Goal: Task Accomplishment & Management: Manage account settings

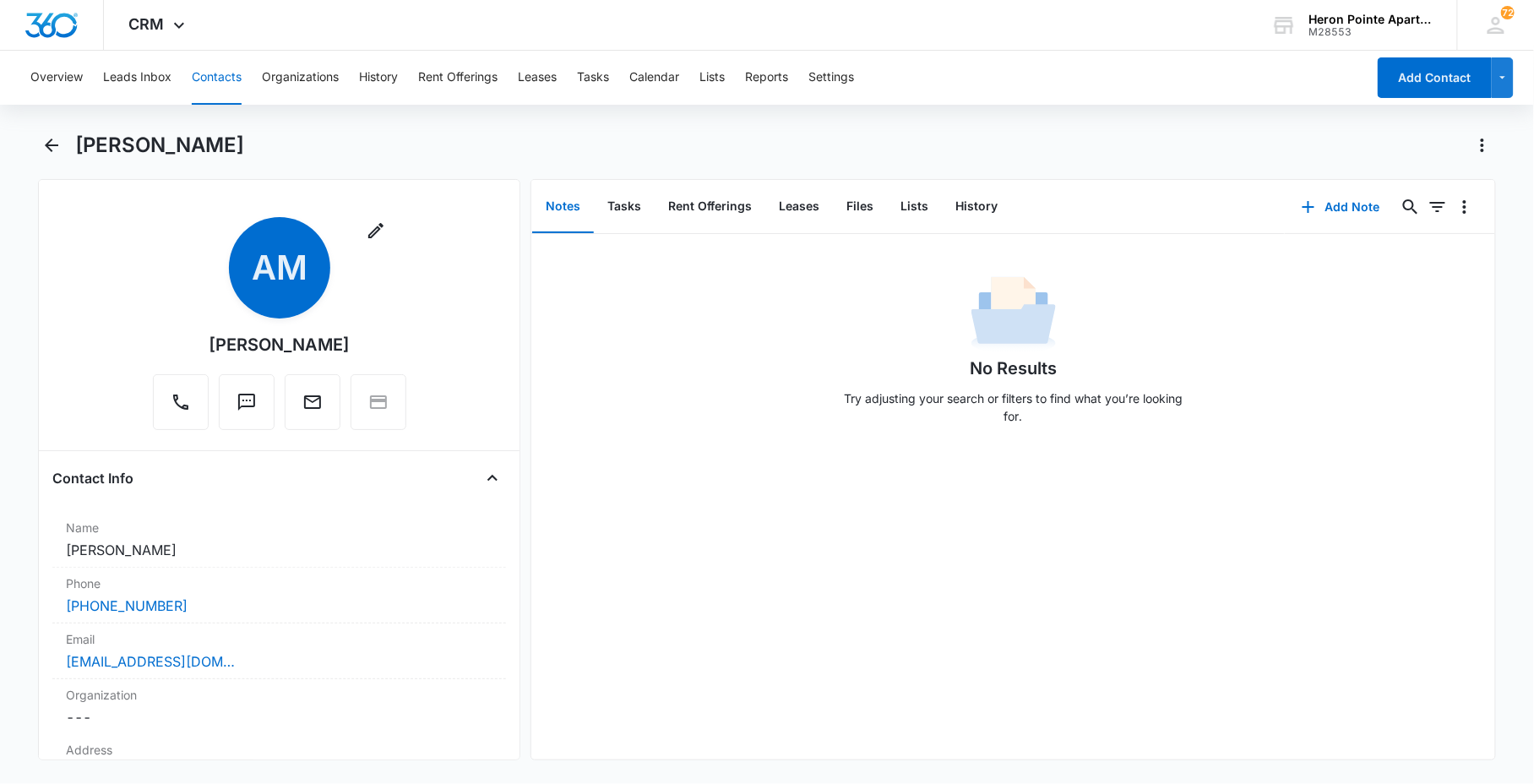
scroll to position [281, 0]
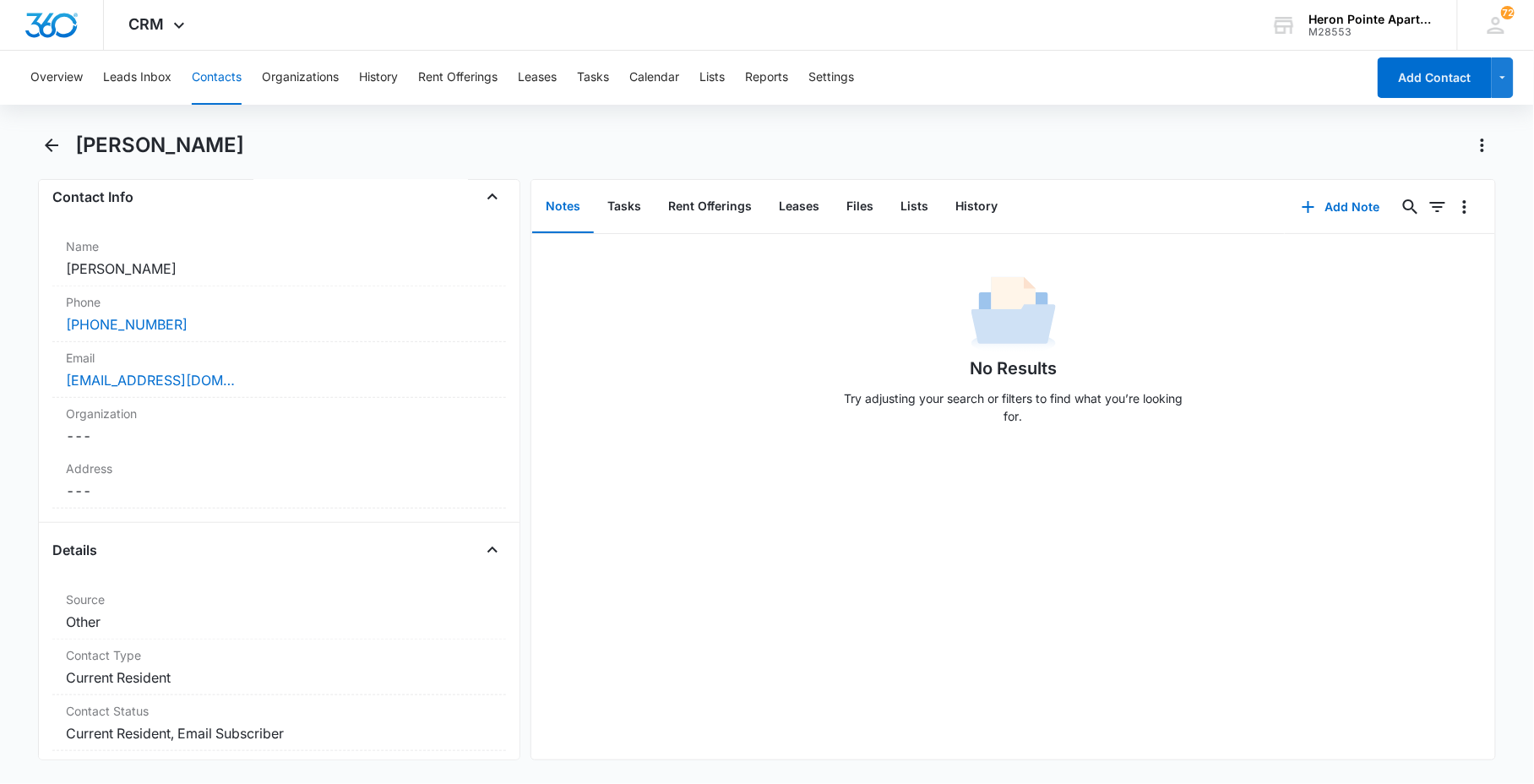
click at [208, 81] on button "Contacts" at bounding box center [217, 77] width 50 height 54
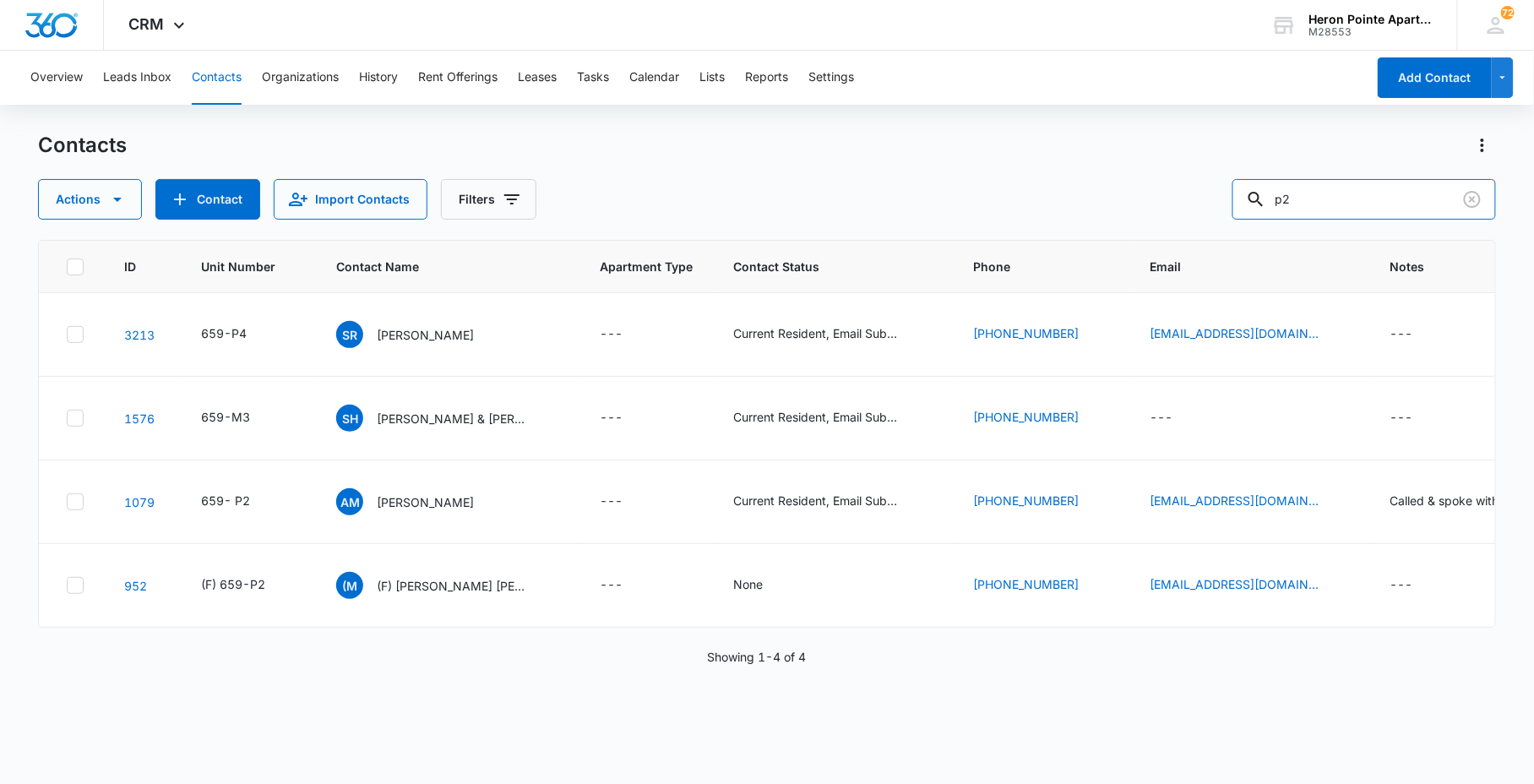
drag, startPoint x: 1354, startPoint y: 203, endPoint x: 1057, endPoint y: 187, distance: 297.4
click at [1129, 197] on div "Actions Contact Import Contacts Filters p2" at bounding box center [766, 198] width 1458 height 40
type input "K2"
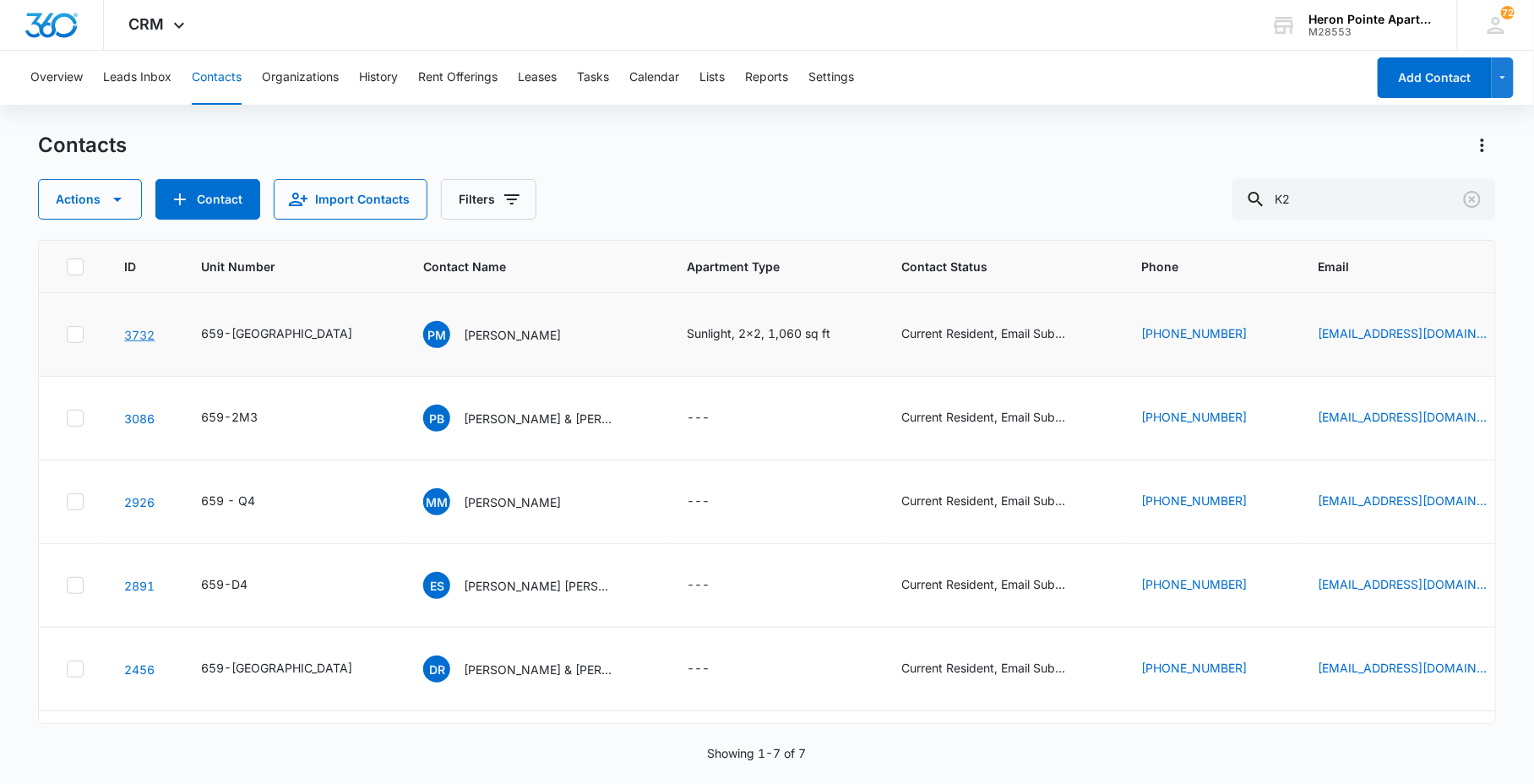
click at [133, 338] on link "3732" at bounding box center [139, 335] width 31 height 14
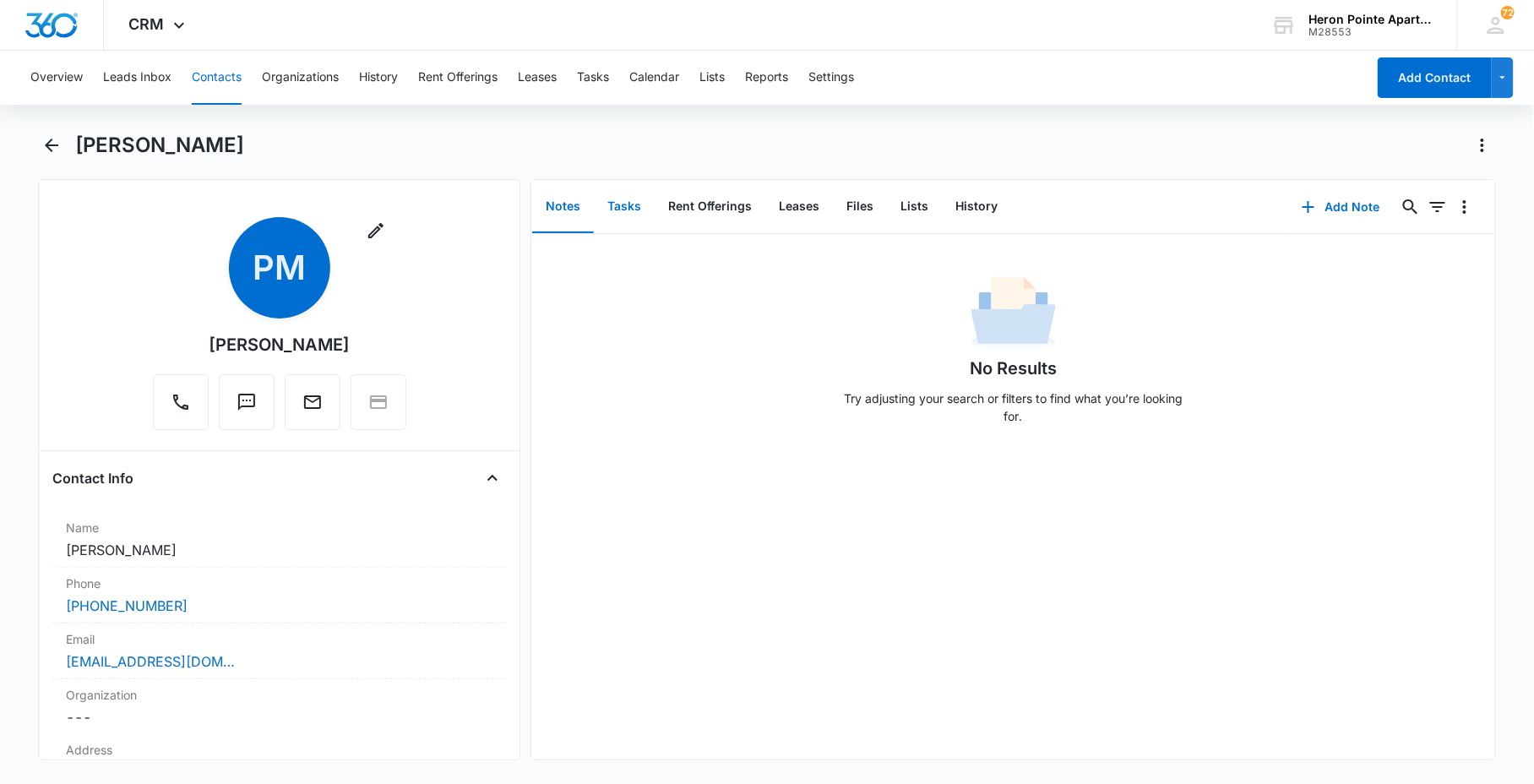
click at [623, 197] on button "Tasks" at bounding box center [624, 207] width 61 height 52
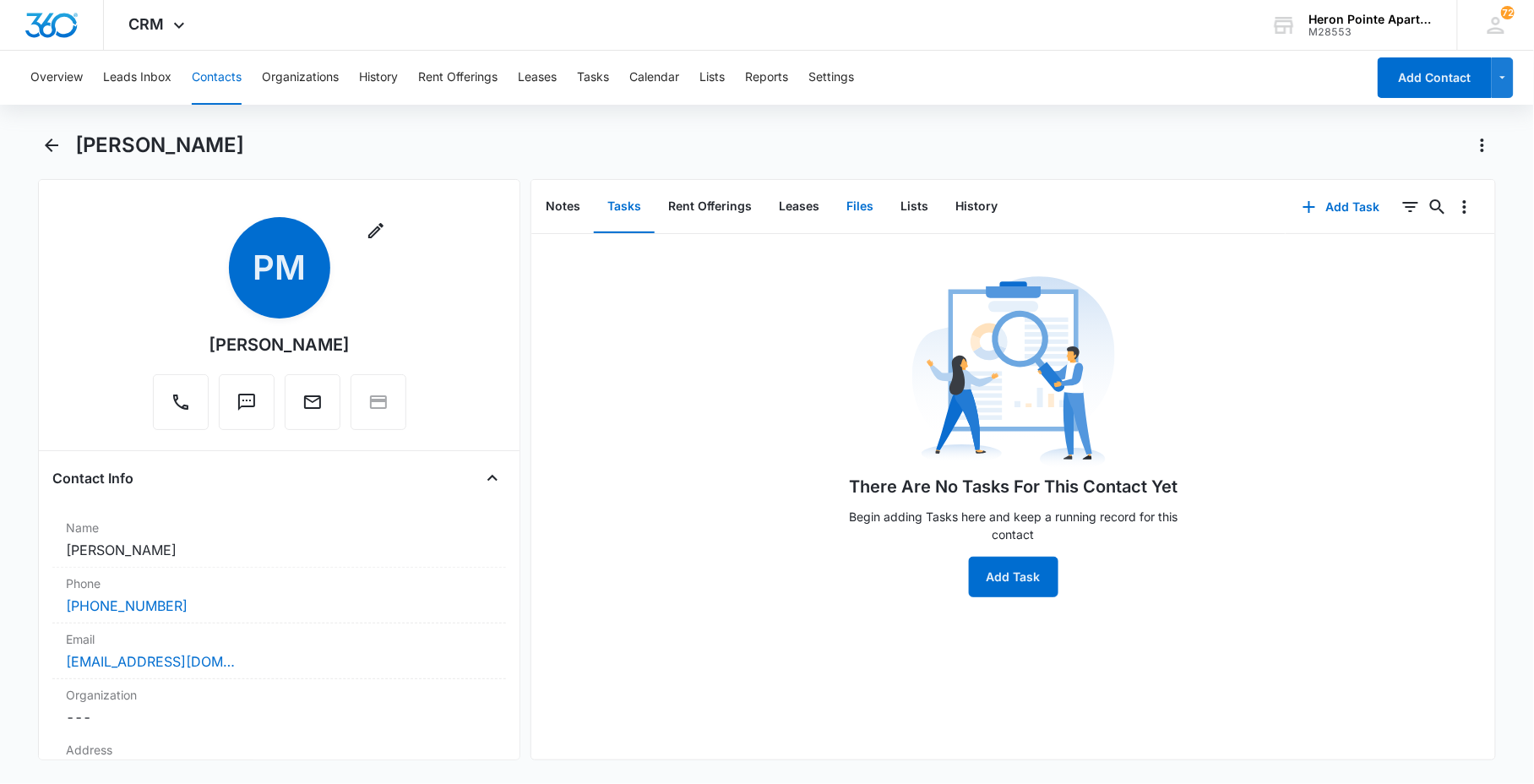
click at [840, 211] on button "Files" at bounding box center [860, 207] width 54 height 52
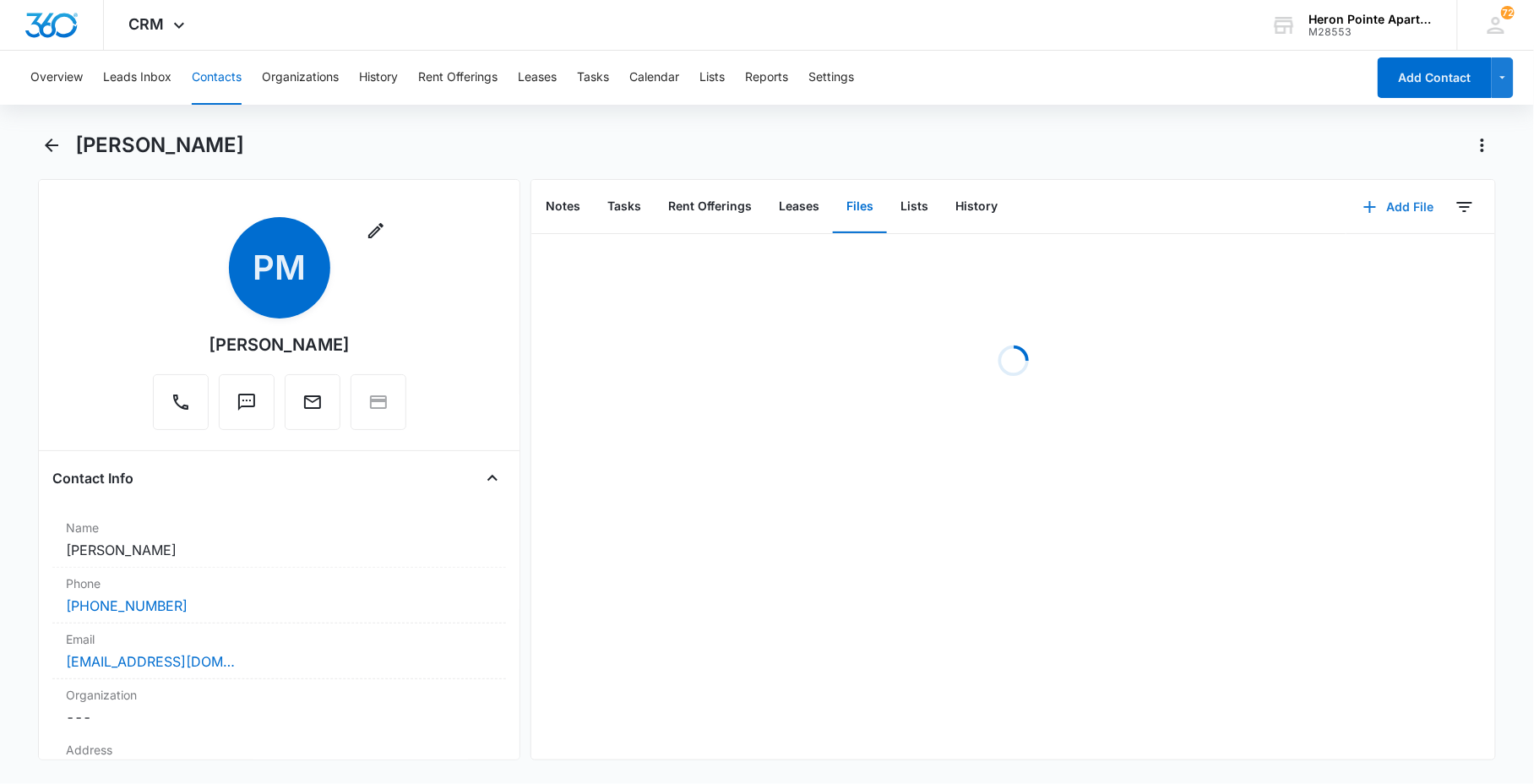
click at [1408, 207] on button "Add File" at bounding box center [1398, 207] width 105 height 40
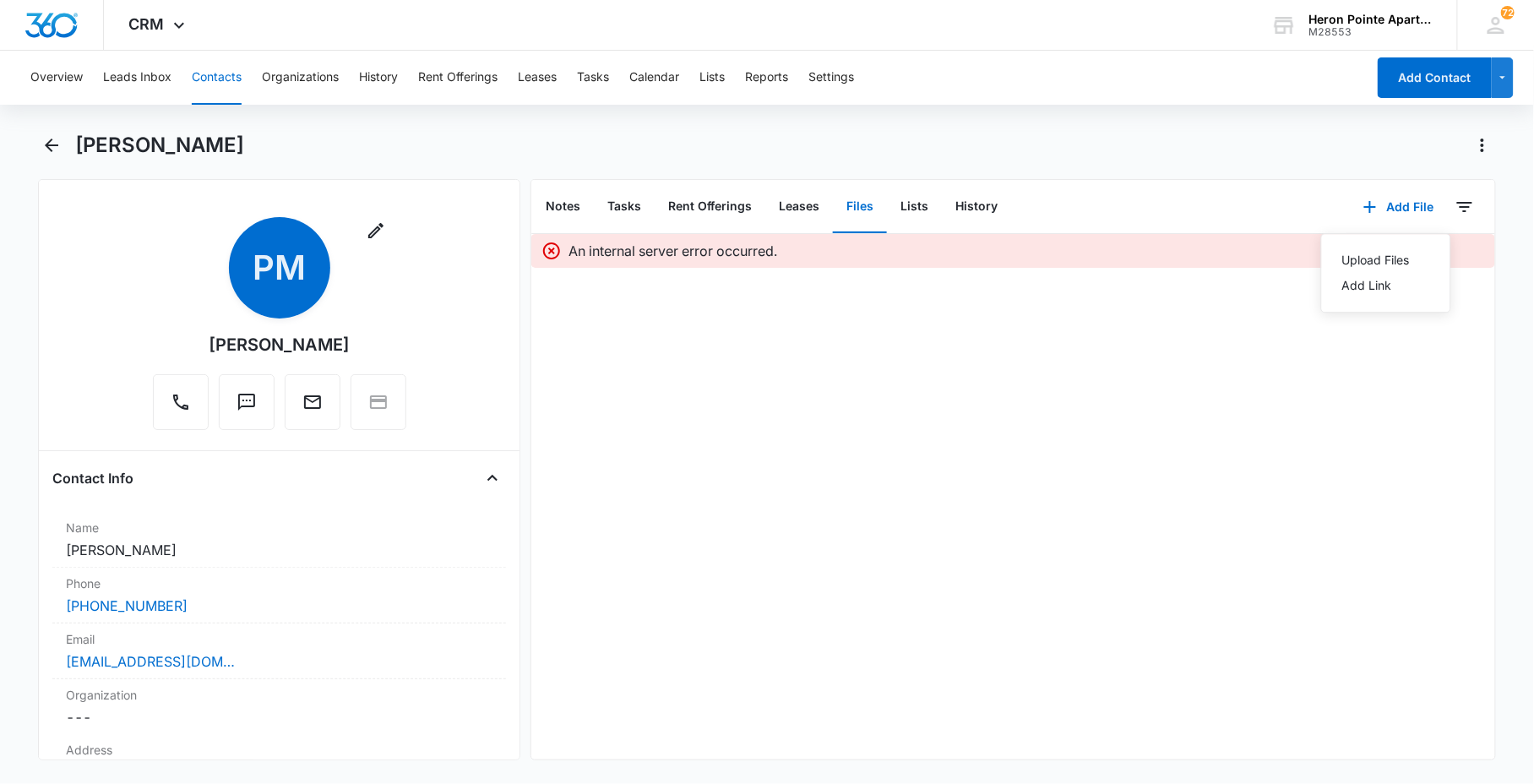
click at [1383, 247] on div "Upload Files Add Link" at bounding box center [1385, 273] width 130 height 79
click at [1375, 209] on button "Add File" at bounding box center [1398, 207] width 105 height 40
click at [1370, 262] on div "Upload Files" at bounding box center [1375, 260] width 67 height 12
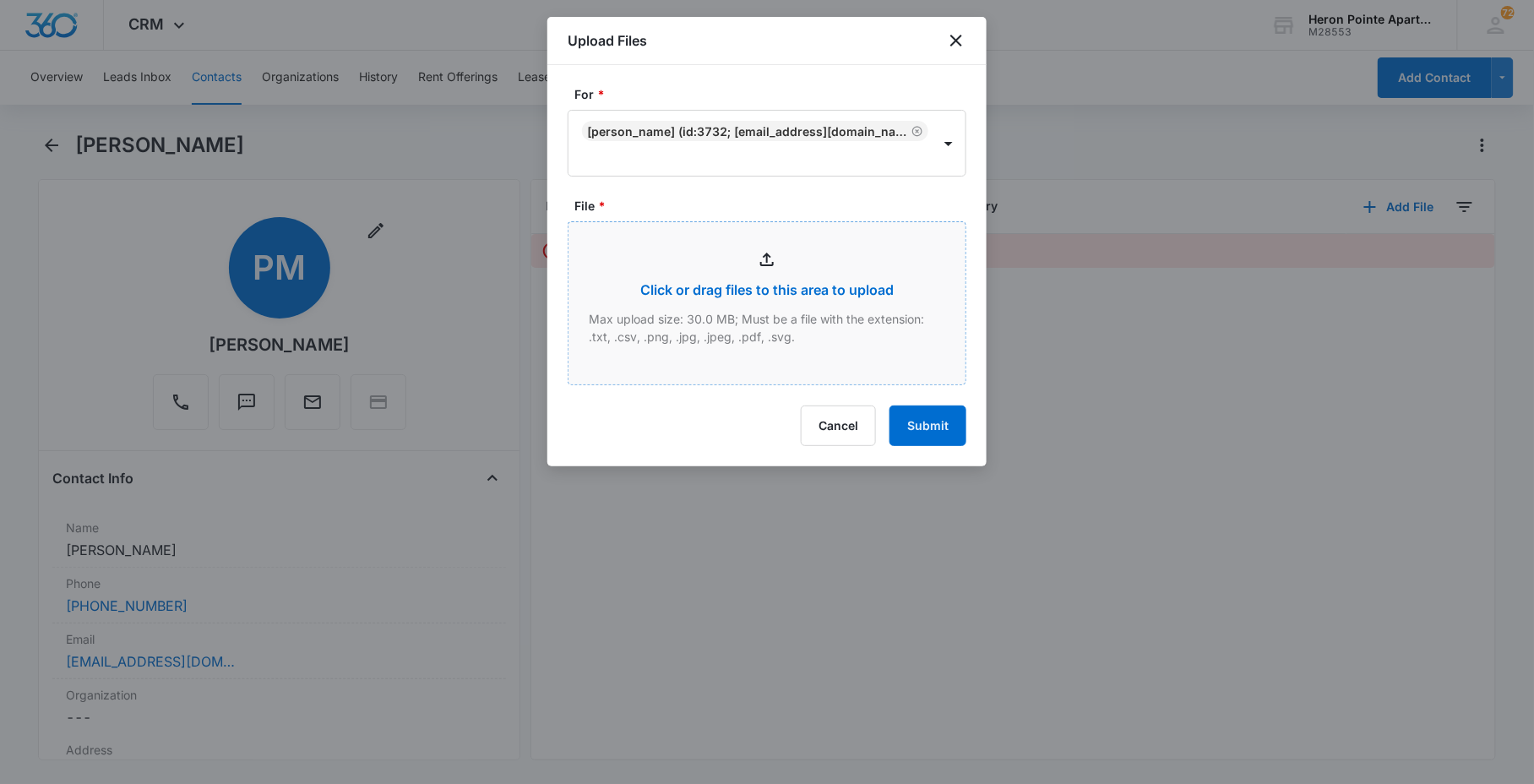
type input "C:\fakepath\k2 lease paige miller08-23-2025-193132.pdf"
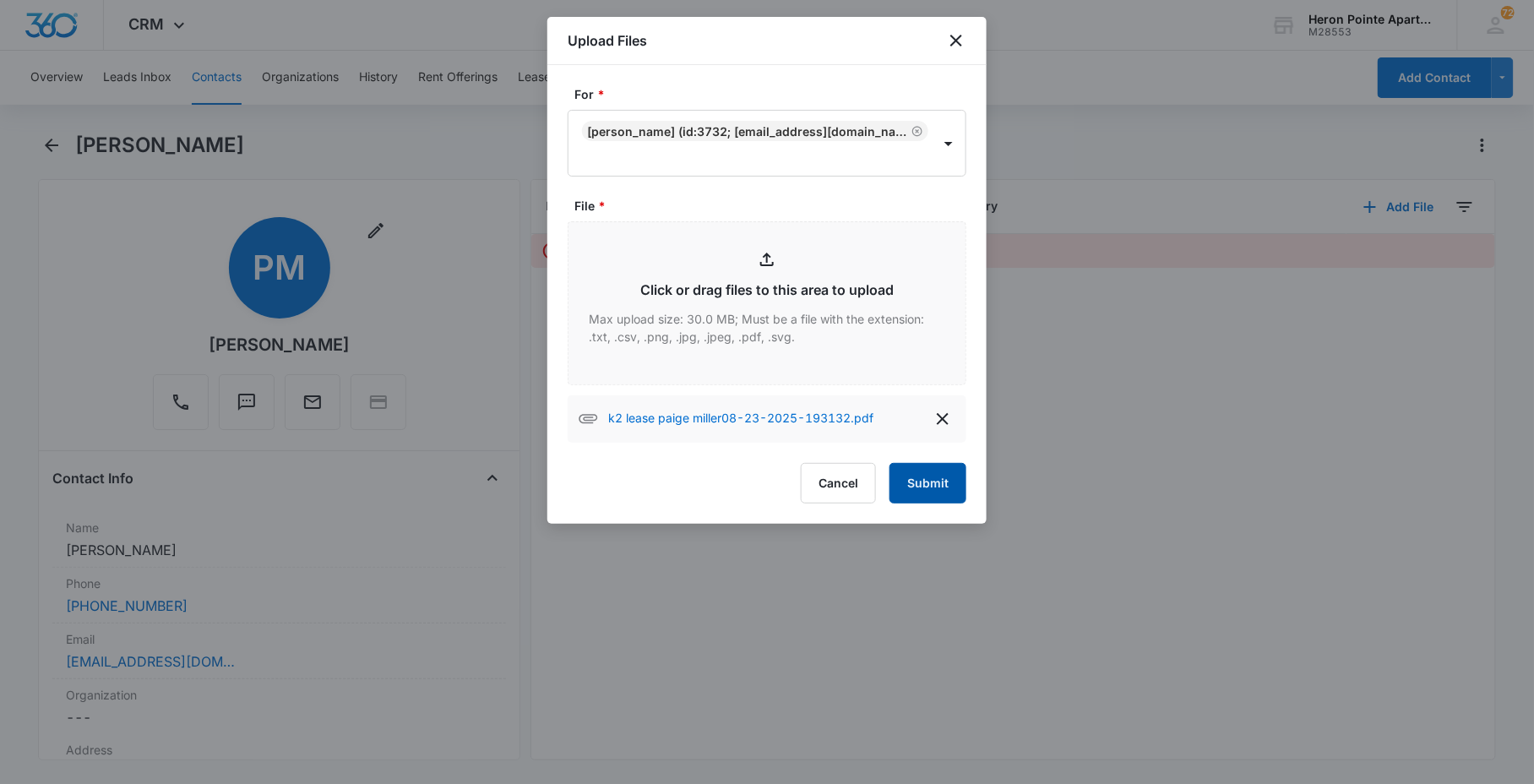
click at [940, 492] on button "Submit" at bounding box center [929, 482] width 77 height 40
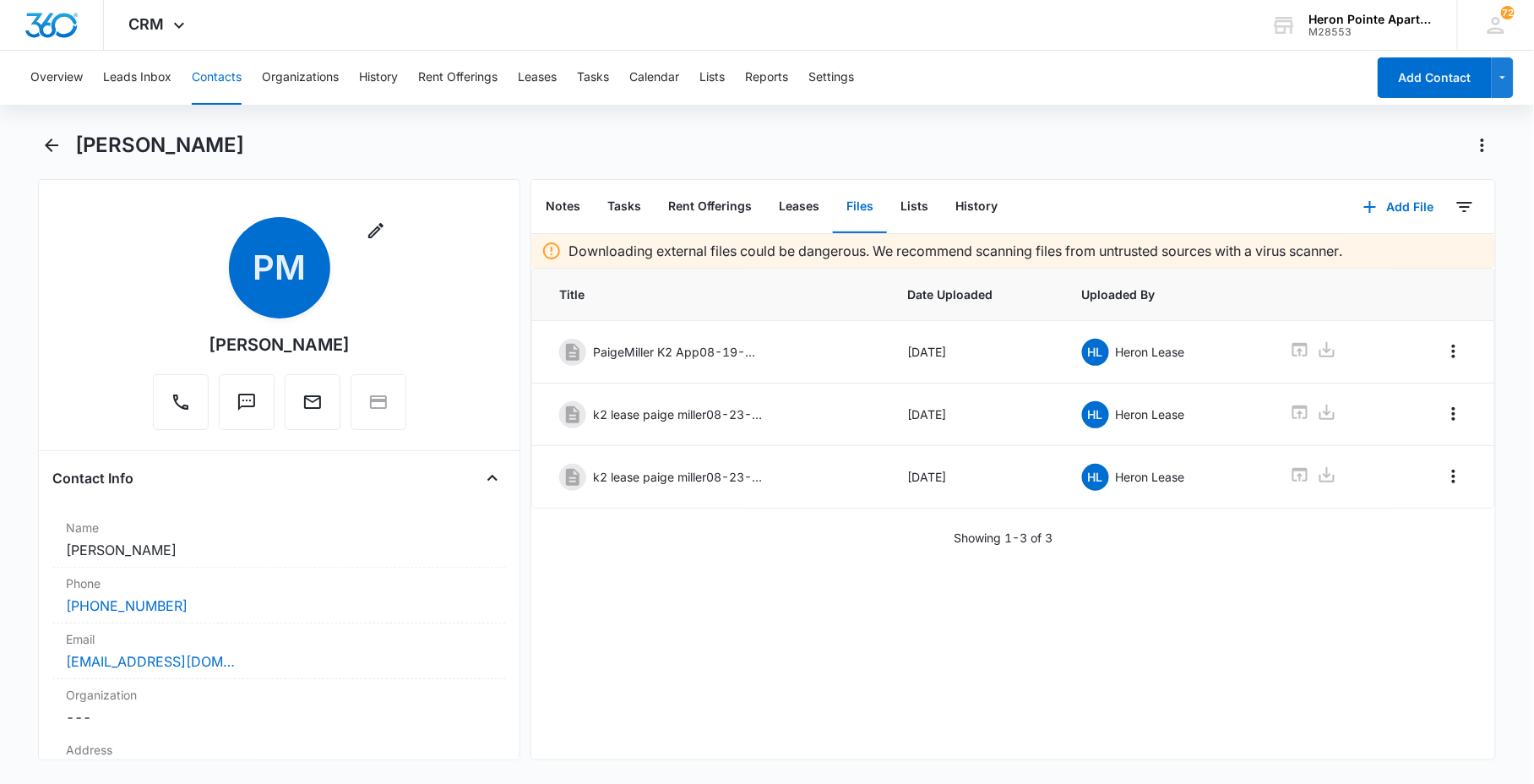
click at [1228, 154] on div "[PERSON_NAME]" at bounding box center [786, 145] width 1421 height 27
click at [1379, 209] on button "Add File" at bounding box center [1398, 207] width 105 height 40
click at [1344, 249] on button "Upload Files" at bounding box center [1385, 260] width 128 height 25
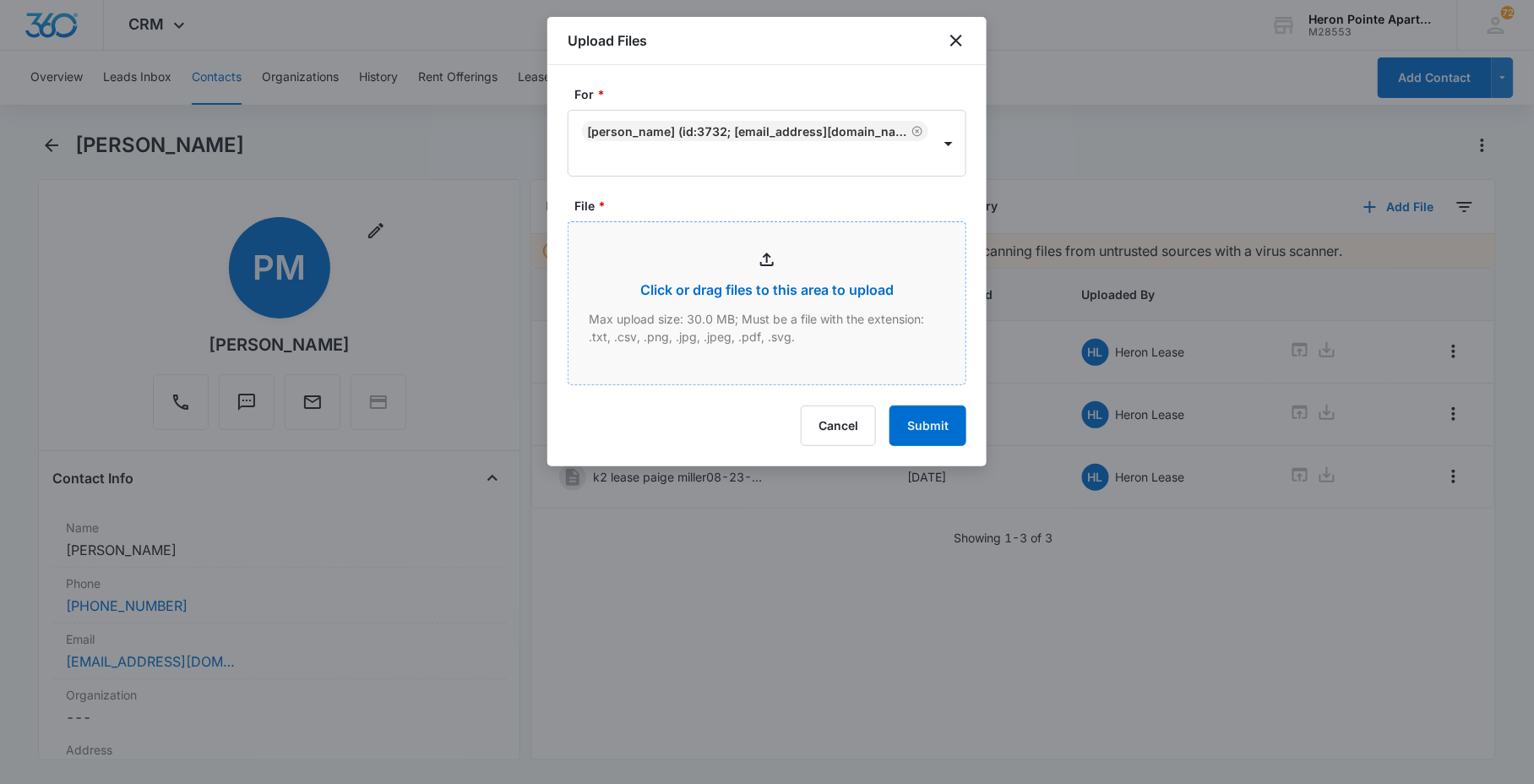
type input "C:\fakepath\LP99D43D1F2.pdf"
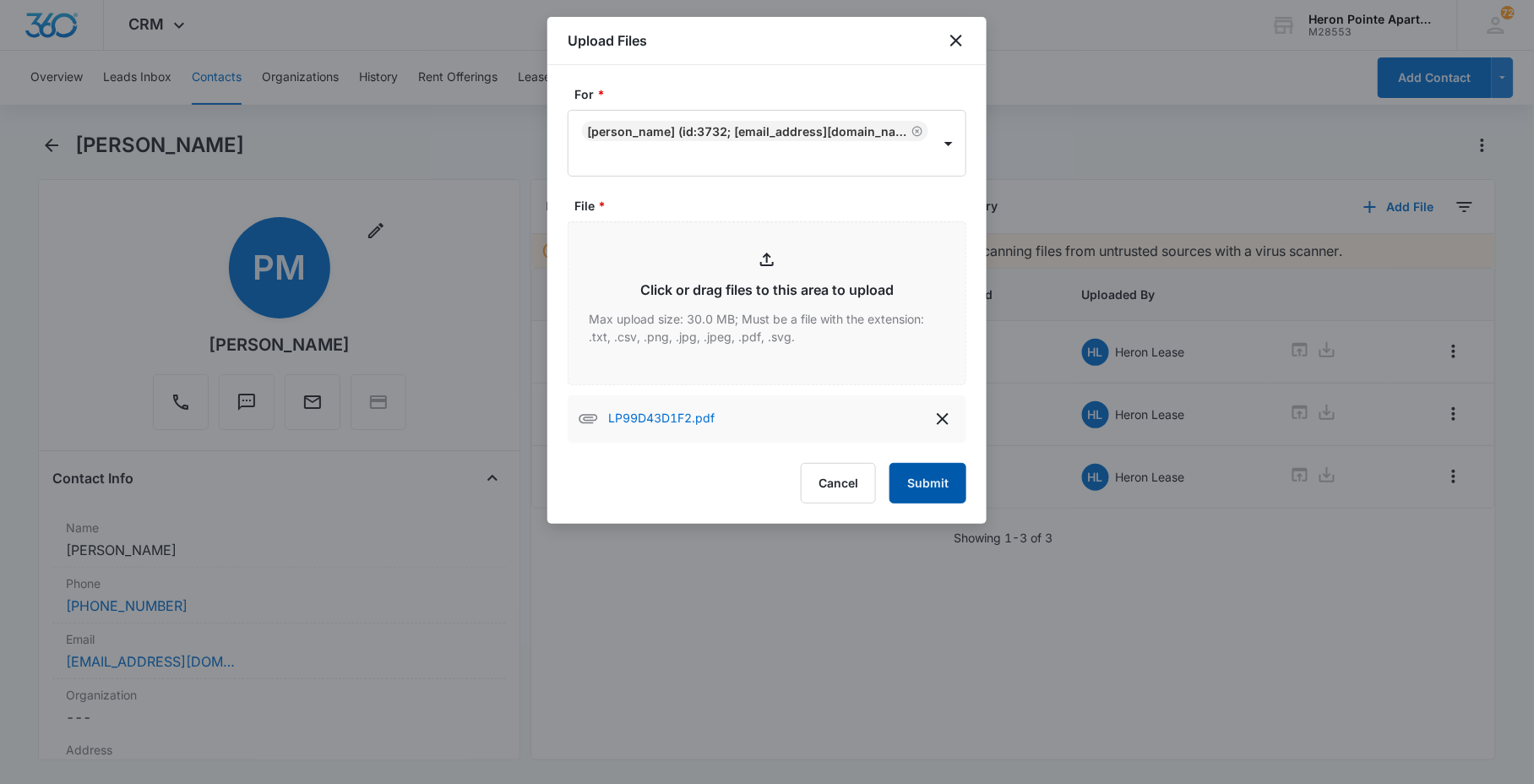
click at [951, 482] on button "Submit" at bounding box center [929, 482] width 77 height 40
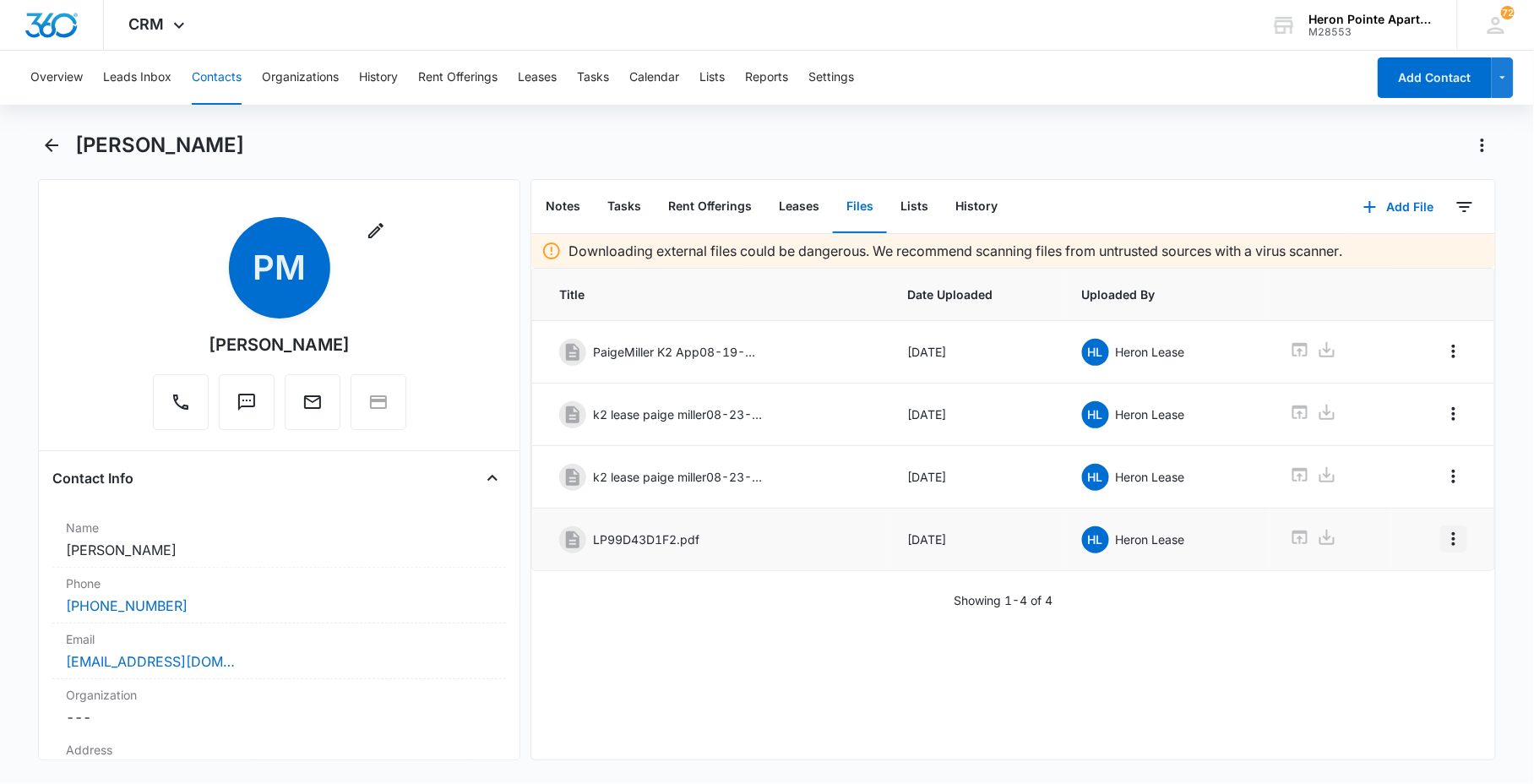
click at [1447, 544] on icon "Overflow Menu" at bounding box center [1454, 539] width 21 height 21
click at [1408, 590] on div "Edit" at bounding box center [1394, 590] width 36 height 12
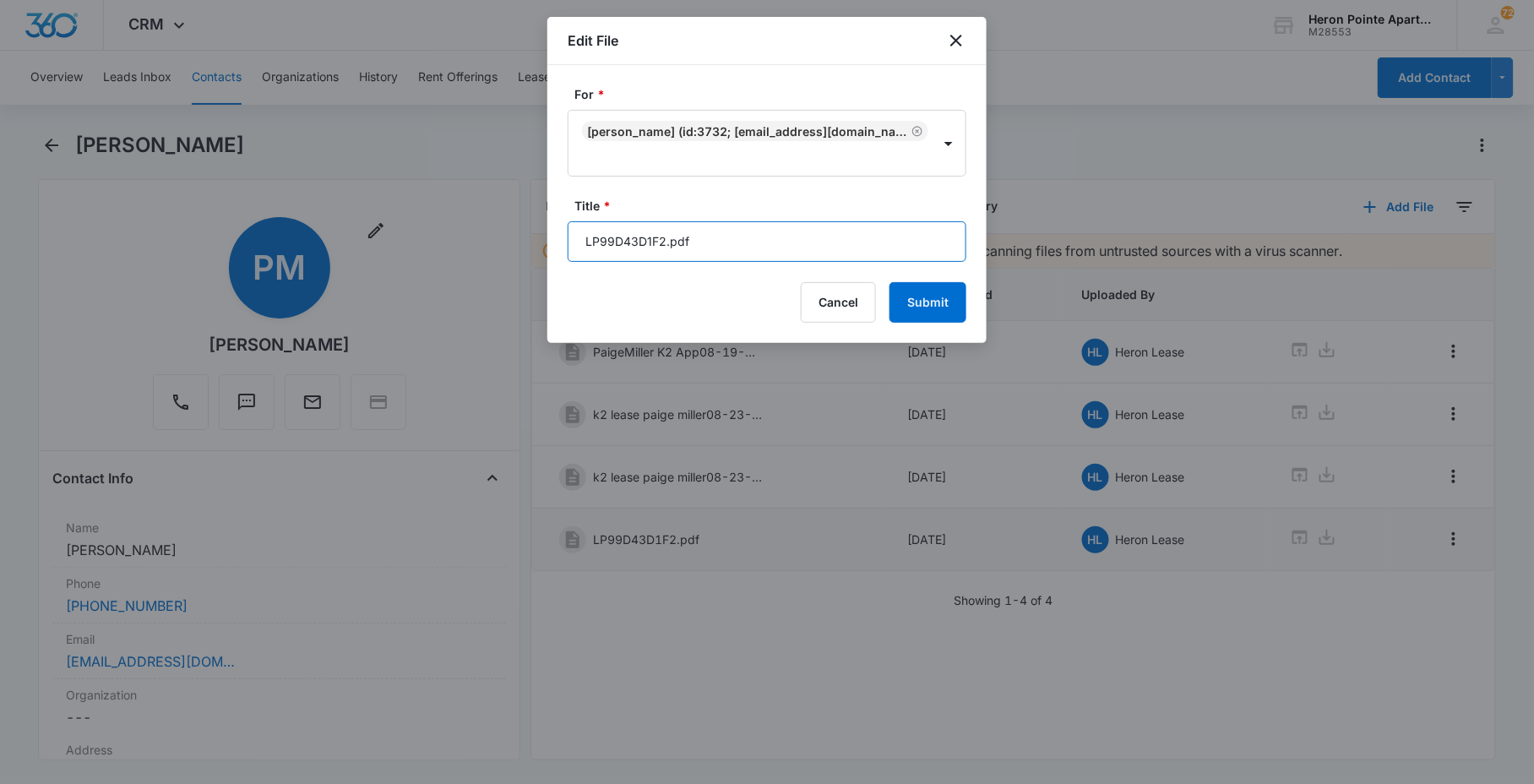
drag, startPoint x: 716, startPoint y: 234, endPoint x: 435, endPoint y: 221, distance: 281.3
click at [460, 239] on body "CRM Apps Reputation Websites Forms CRM Email Social Content Ads Intelligence Fi…" at bounding box center [767, 392] width 1534 height 784
type input "R"
type input "Renters Insurnace - LP99D43D1F2.pdf"
click at [939, 309] on button "Submit" at bounding box center [929, 302] width 77 height 40
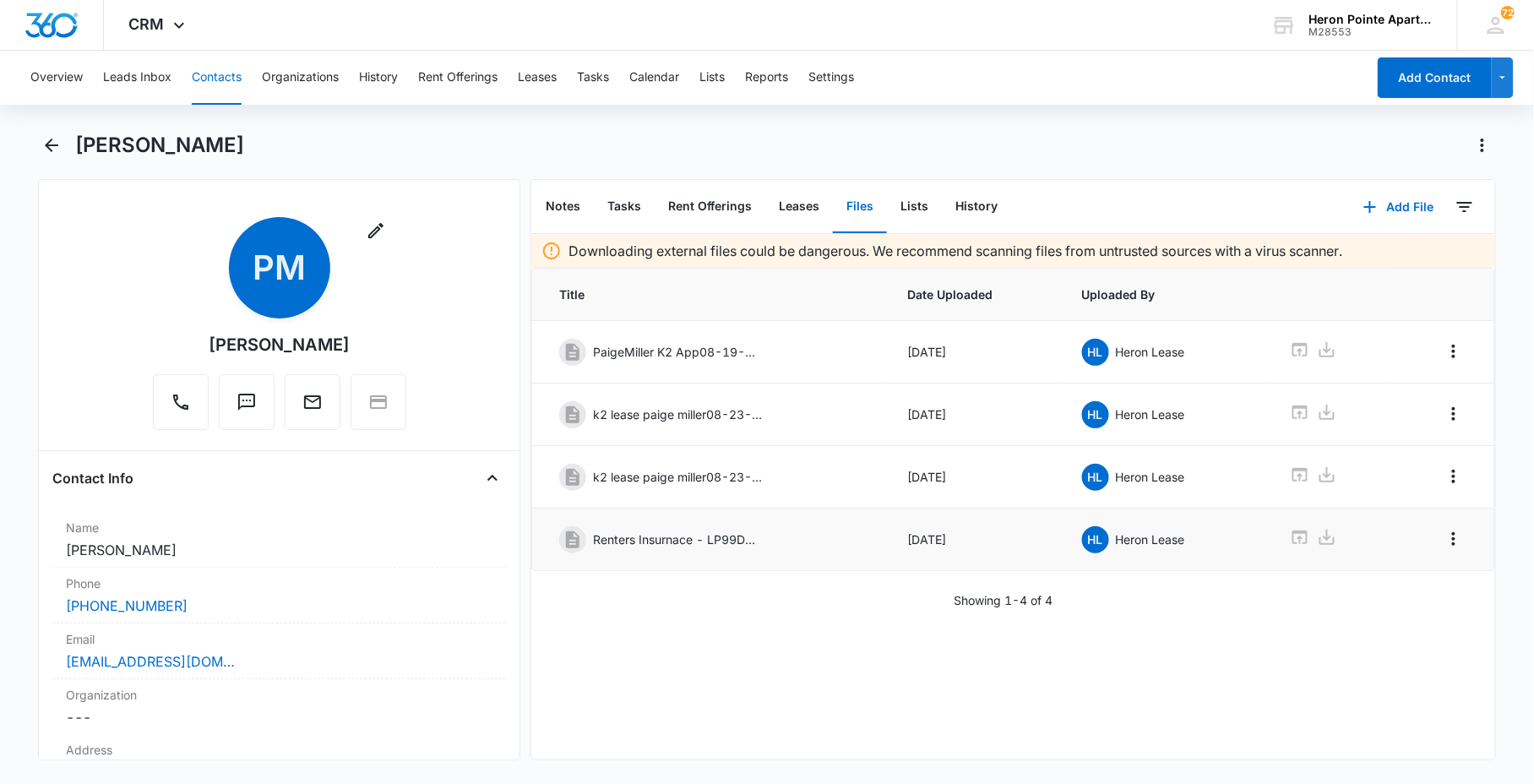
click at [1294, 85] on div "Overview Leads Inbox Contacts Organizations History Rent Offerings Leases Tasks…" at bounding box center [693, 77] width 1346 height 54
click at [225, 81] on button "Contacts" at bounding box center [217, 77] width 50 height 54
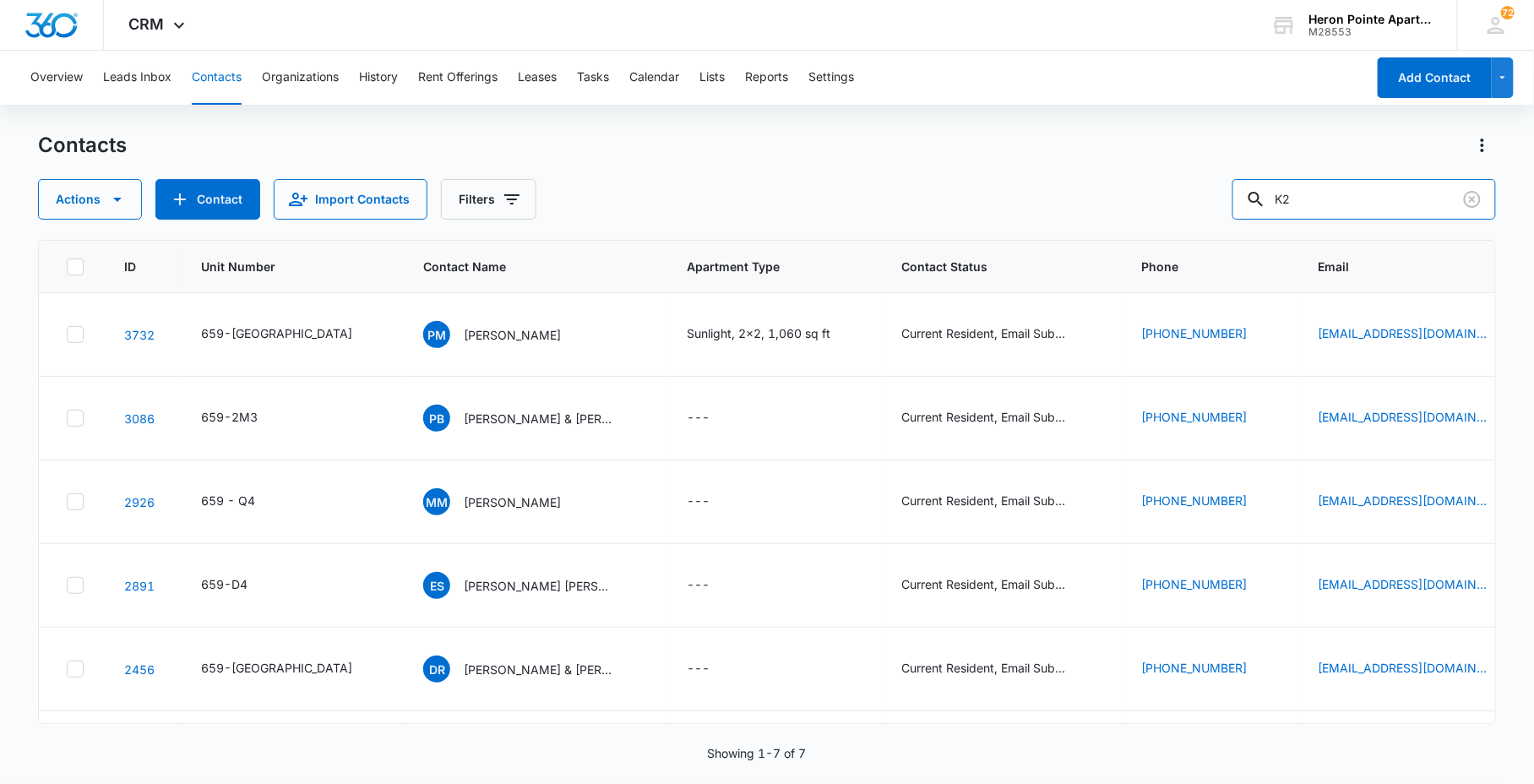
drag, startPoint x: 1370, startPoint y: 207, endPoint x: 942, endPoint y: 199, distance: 428.1
click at [1183, 205] on div "Actions Contact Import Contacts Filters K2" at bounding box center [766, 198] width 1458 height 40
type input "2l6"
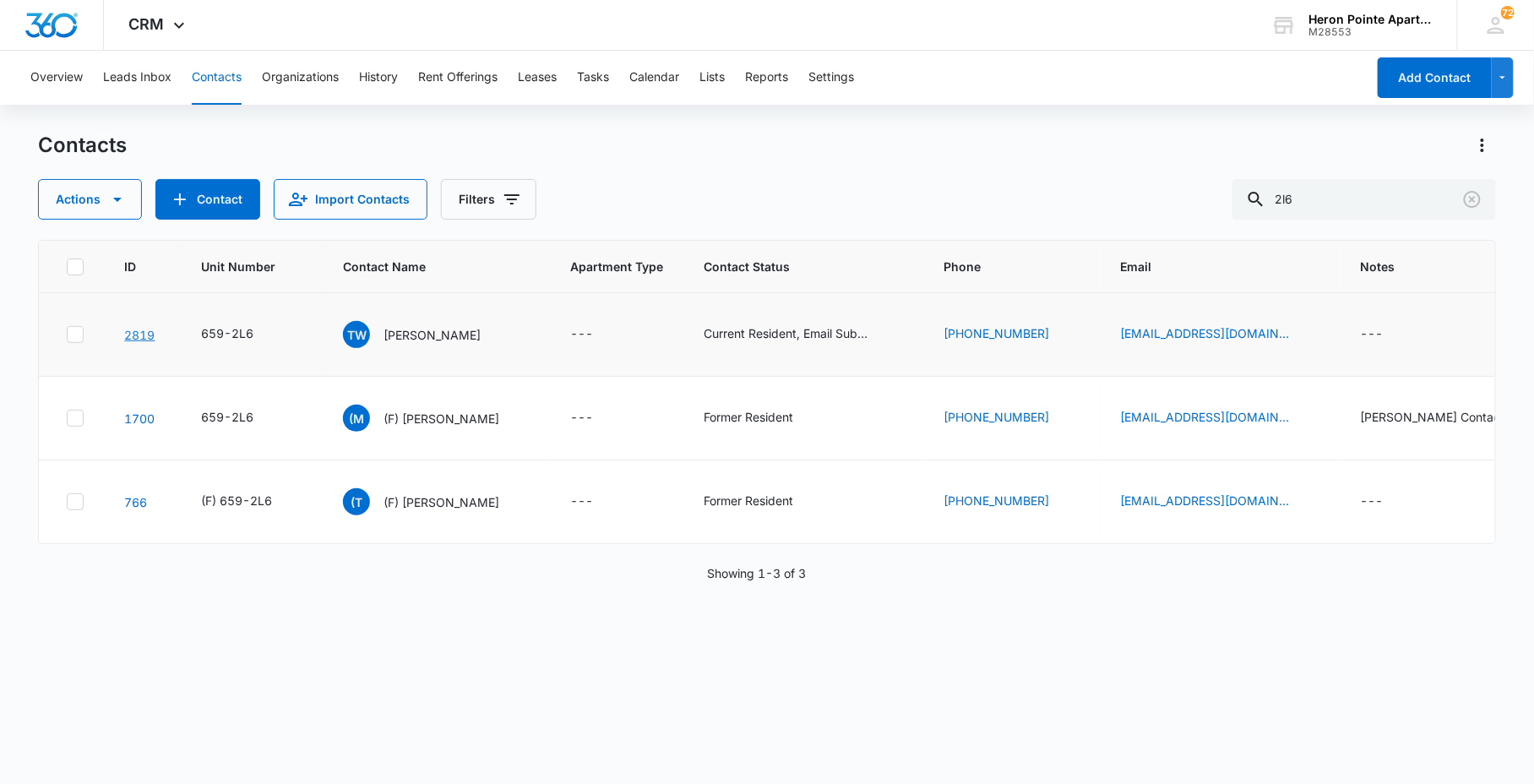
click at [149, 338] on link "2819" at bounding box center [139, 335] width 31 height 14
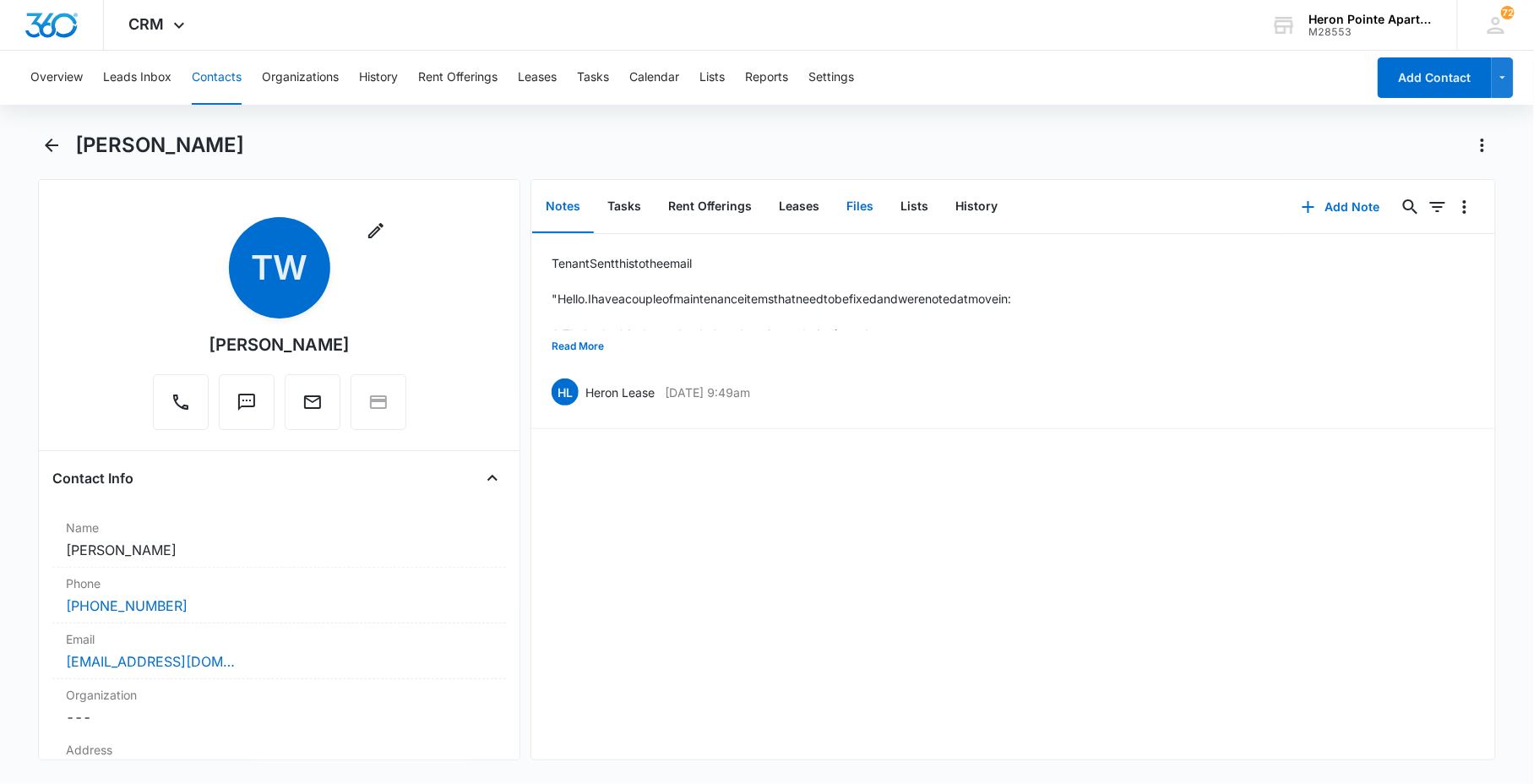
click at [863, 207] on button "Files" at bounding box center [860, 207] width 54 height 52
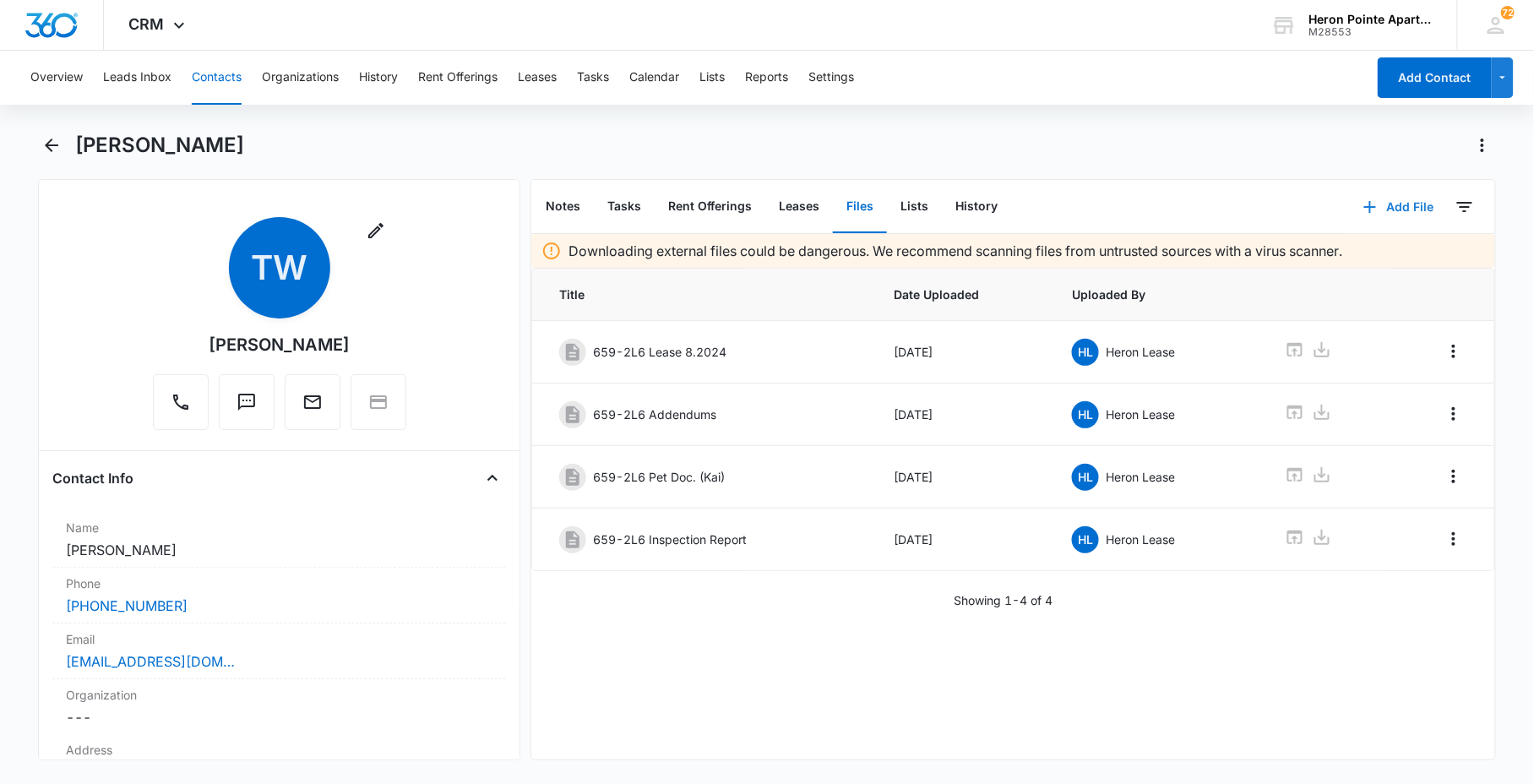
click at [1389, 200] on button "Add File" at bounding box center [1398, 207] width 105 height 40
click at [1384, 251] on button "Upload Files" at bounding box center [1385, 260] width 128 height 25
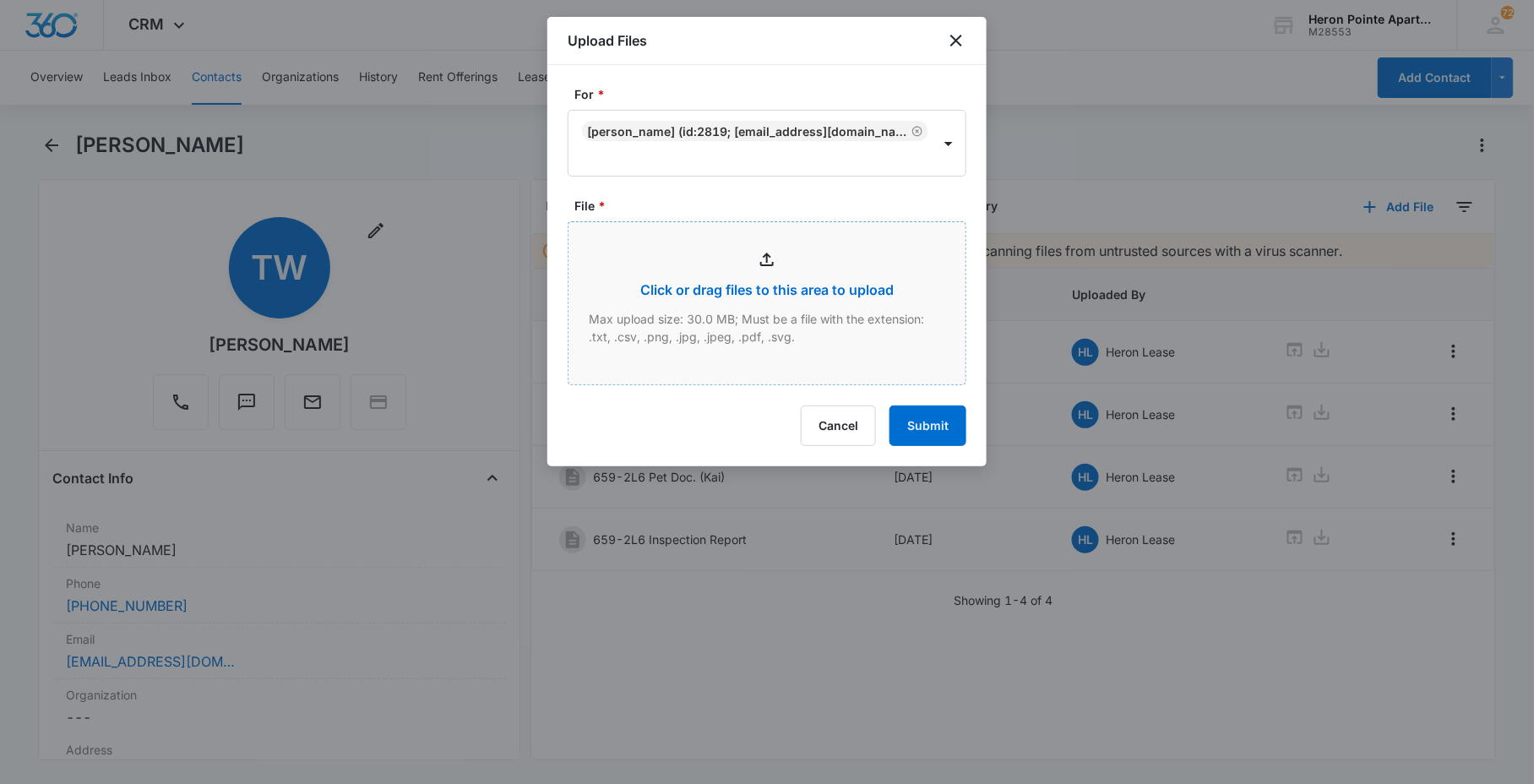
type input "C:\fakepath\[PERSON_NAME].pdf"
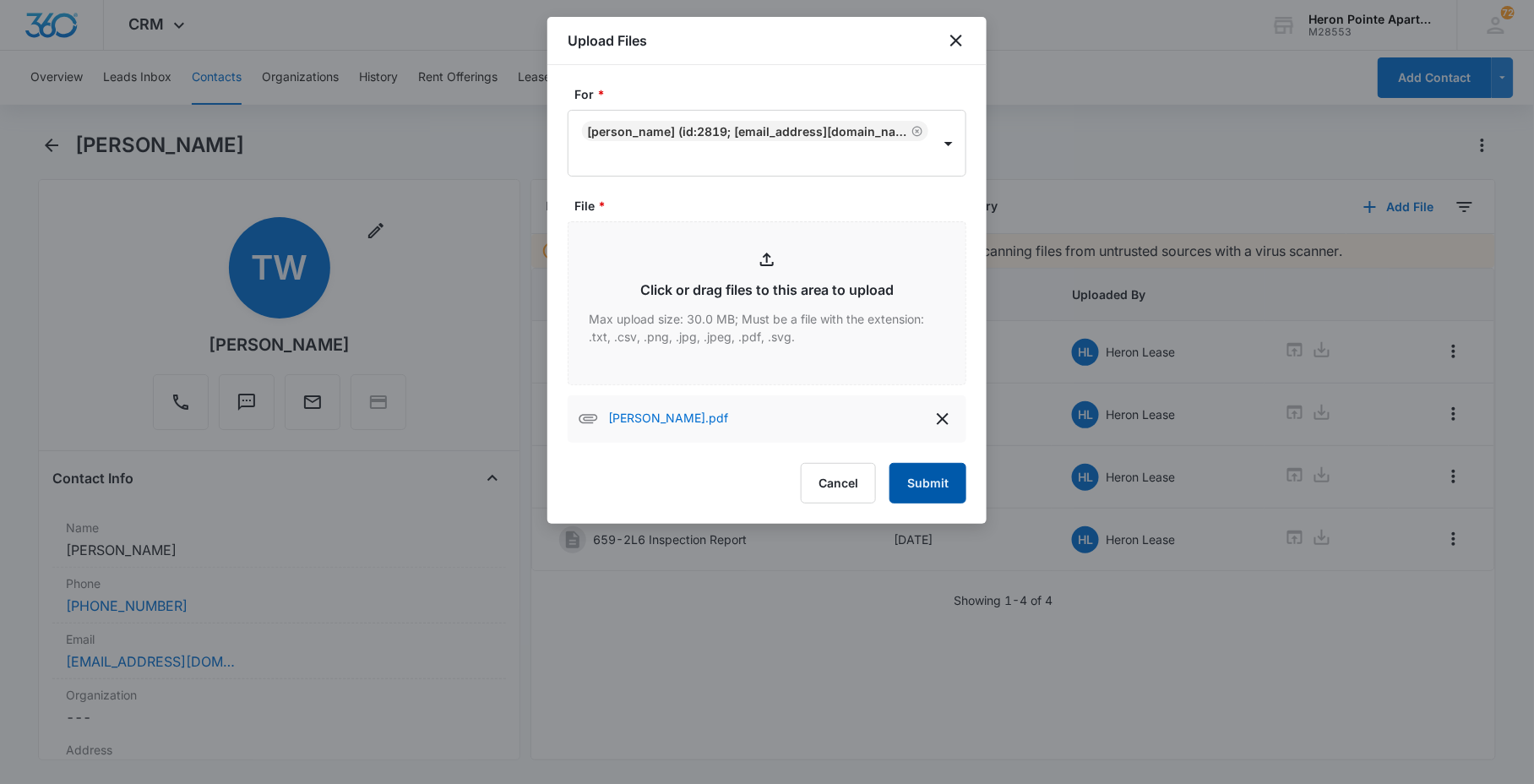
click at [923, 485] on button "Submit" at bounding box center [929, 482] width 77 height 40
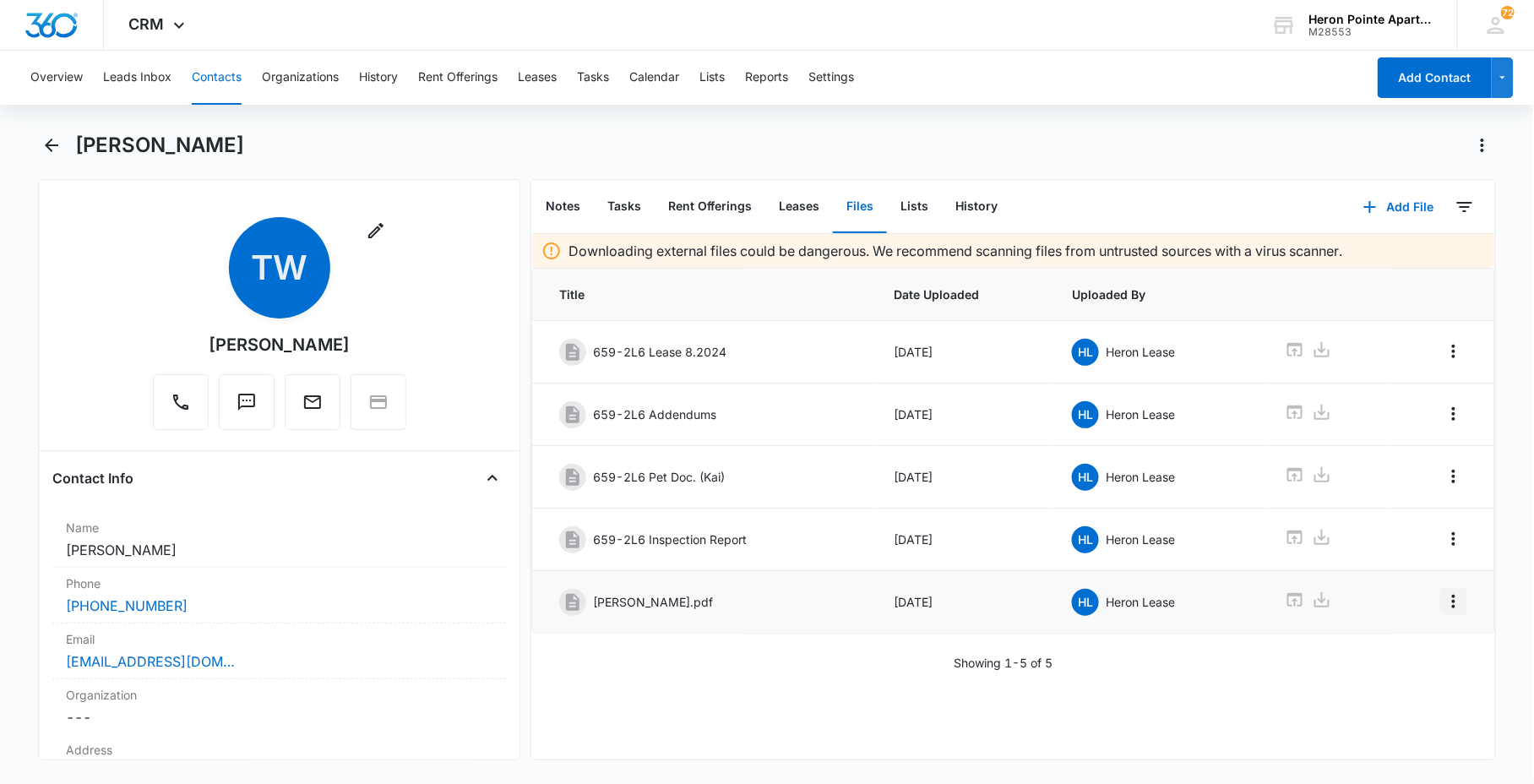
click at [1444, 611] on icon "Overflow Menu" at bounding box center [1454, 601] width 21 height 21
click at [1397, 657] on div "Edit" at bounding box center [1394, 654] width 36 height 12
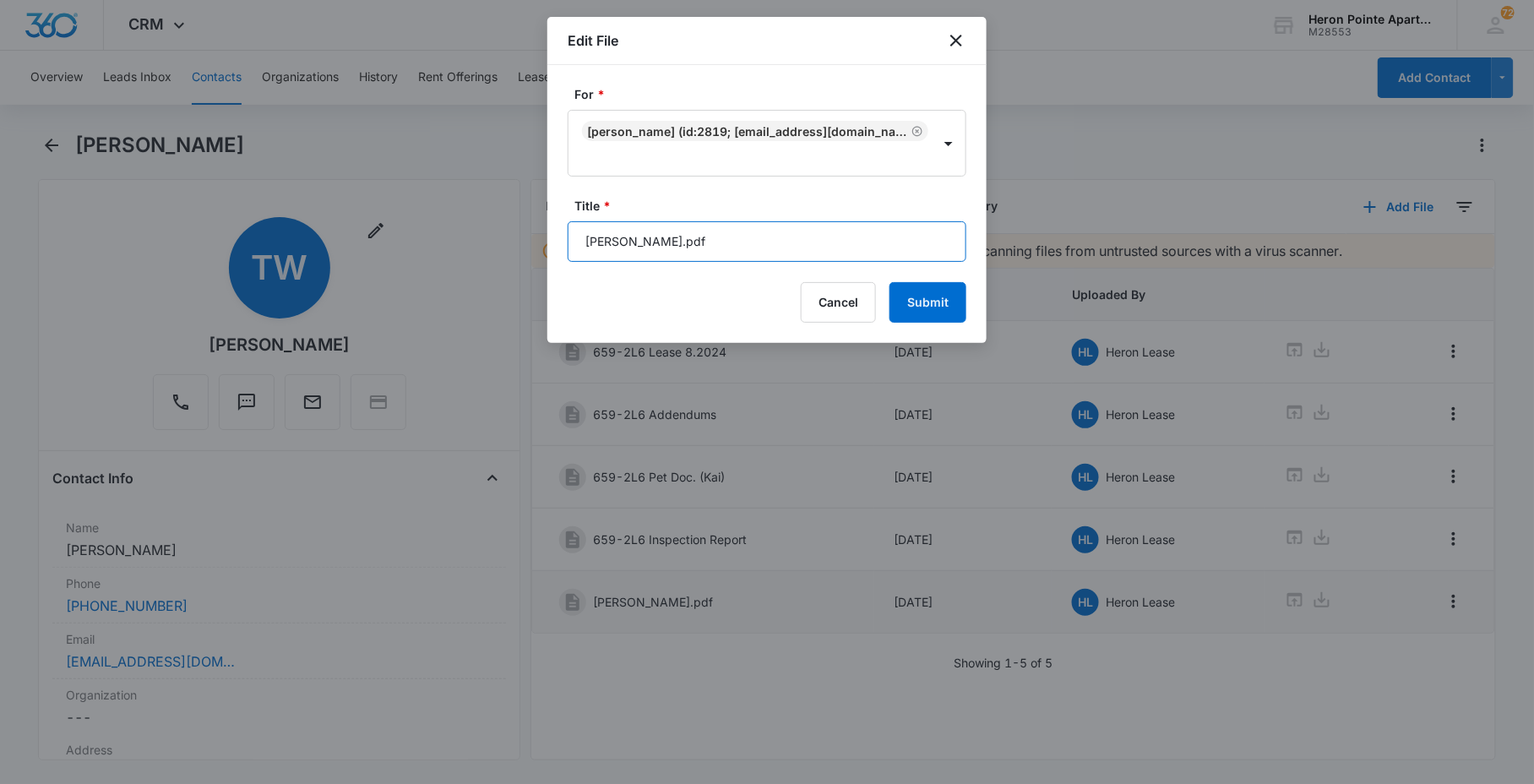
drag, startPoint x: 634, startPoint y: 232, endPoint x: 564, endPoint y: 241, distance: 70.6
click at [567, 241] on div "For * [PERSON_NAME] (ID:2819; [EMAIL_ADDRESS][DOMAIN_NAME]; 9705027075) Title *…" at bounding box center [767, 203] width 439 height 277
click at [691, 246] on input "Renters Insurance - [DATE]-[DATE].pdf" at bounding box center [767, 241] width 399 height 40
type input "Renters Insurance [DATE]-[DATE].pdf"
click at [930, 296] on button "Submit" at bounding box center [929, 302] width 77 height 40
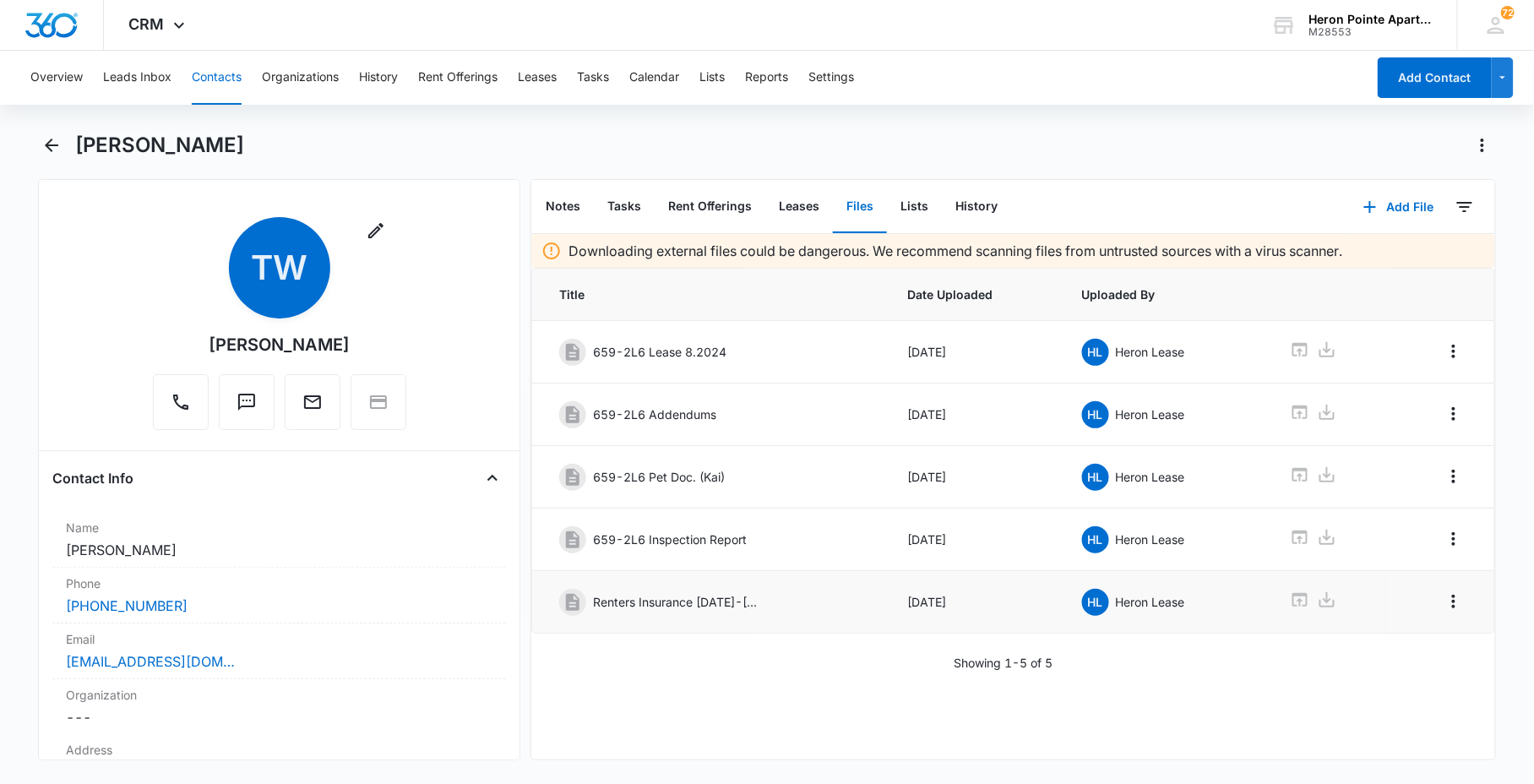
click at [209, 87] on button "Contacts" at bounding box center [217, 77] width 50 height 54
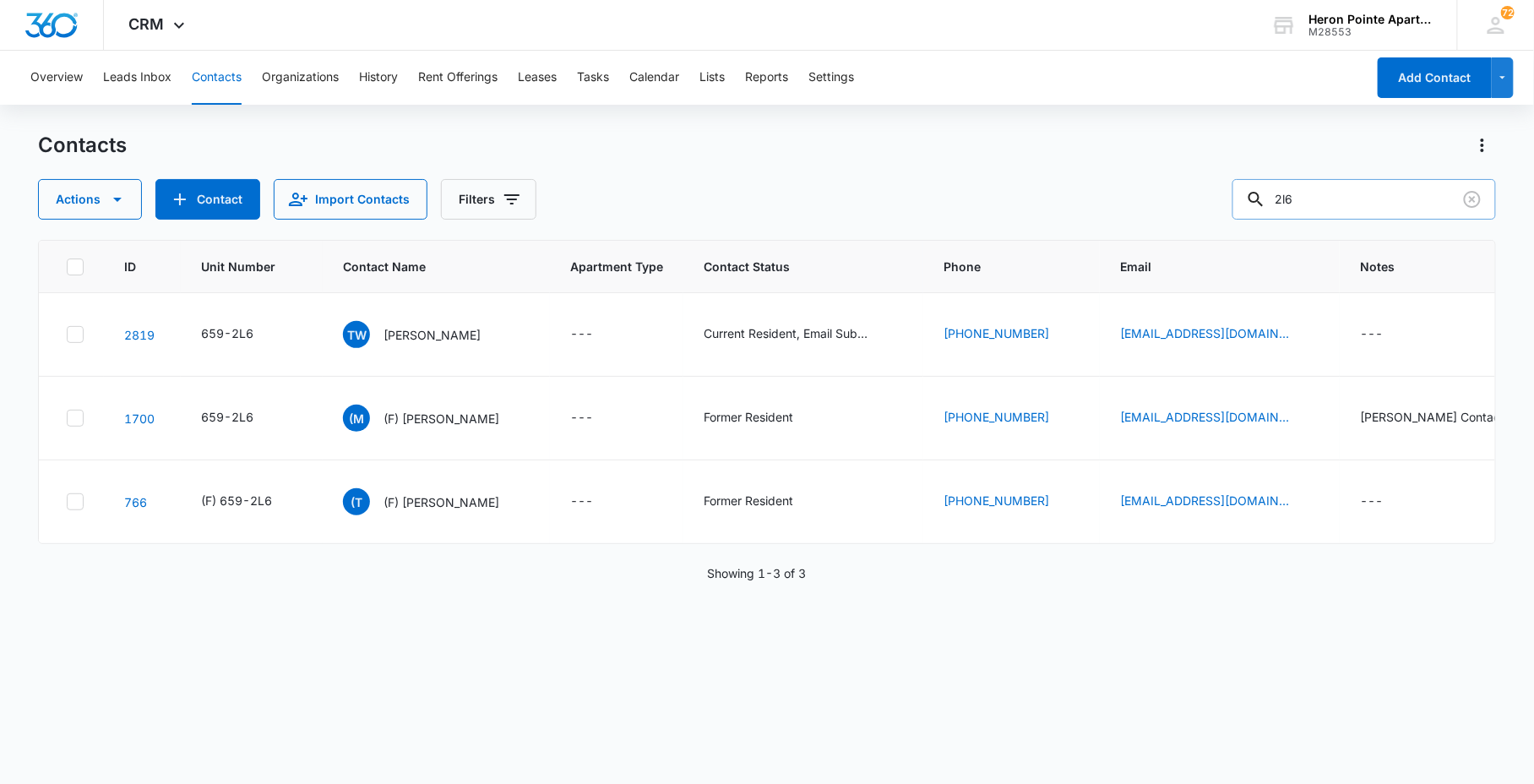
drag, startPoint x: 1373, startPoint y: 200, endPoint x: 1265, endPoint y: 195, distance: 108.1
click at [1290, 199] on input "2l6" at bounding box center [1363, 198] width 263 height 40
type input "2e4"
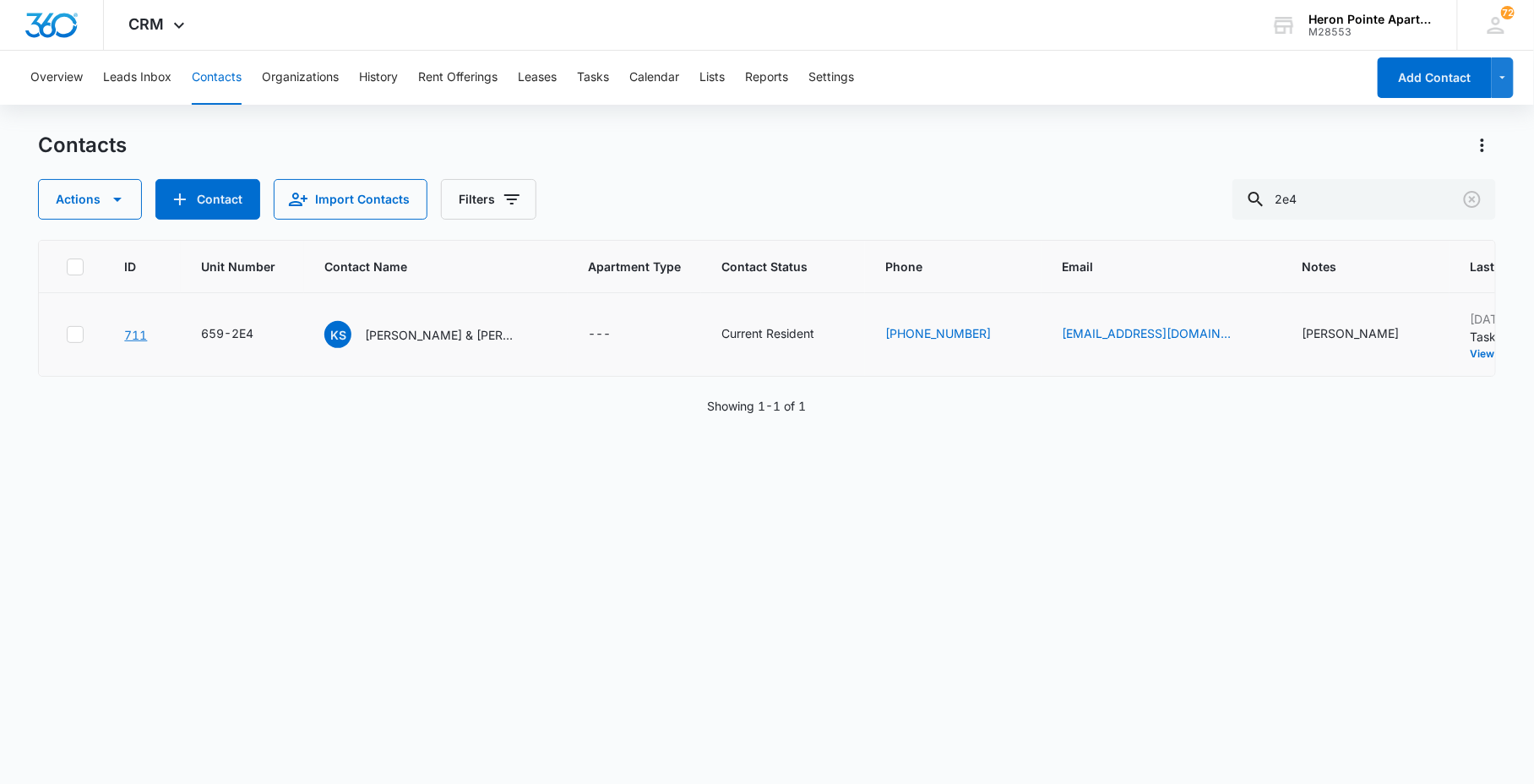
click at [129, 338] on link "711" at bounding box center [135, 335] width 22 height 14
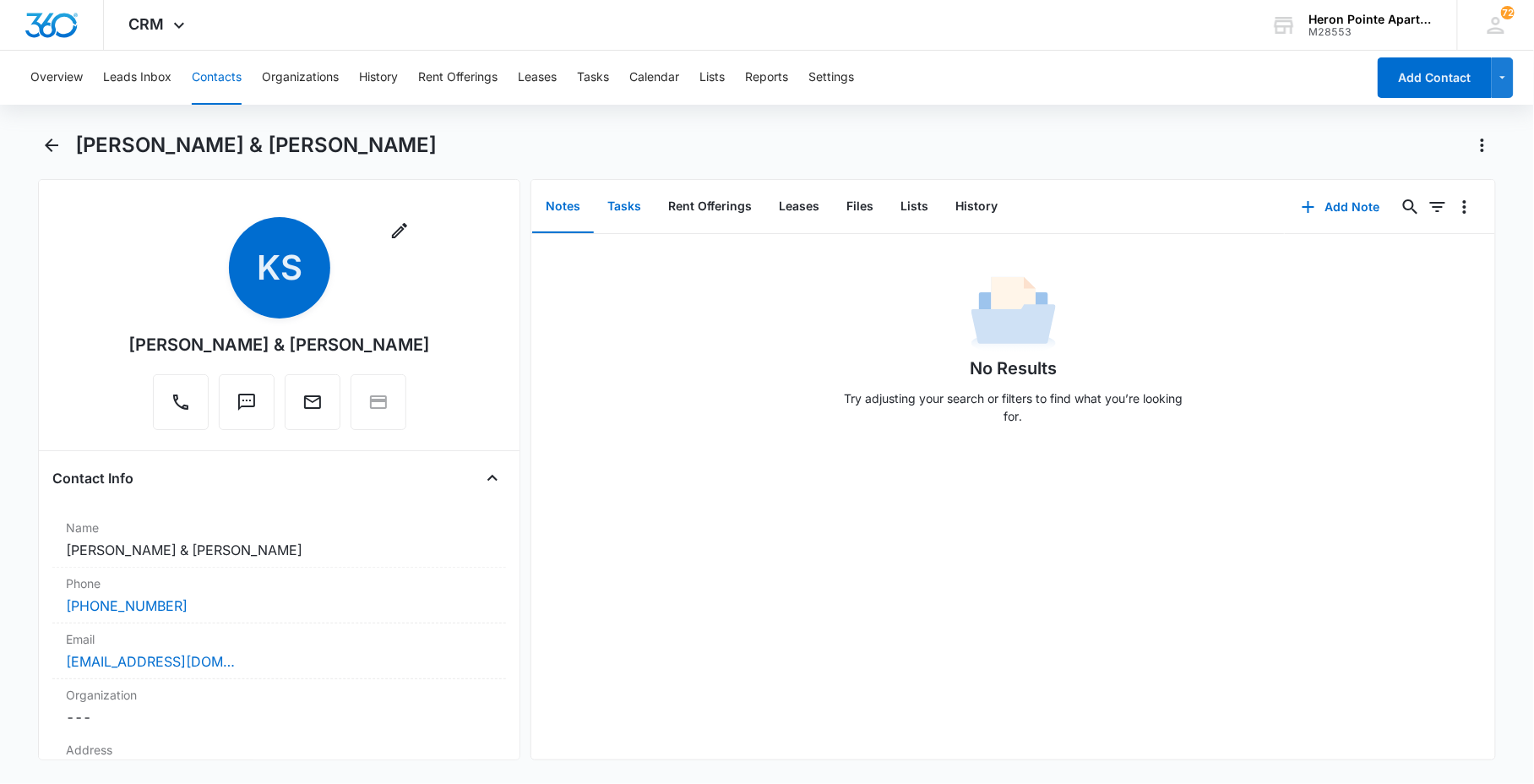
click at [628, 211] on button "Tasks" at bounding box center [624, 207] width 61 height 52
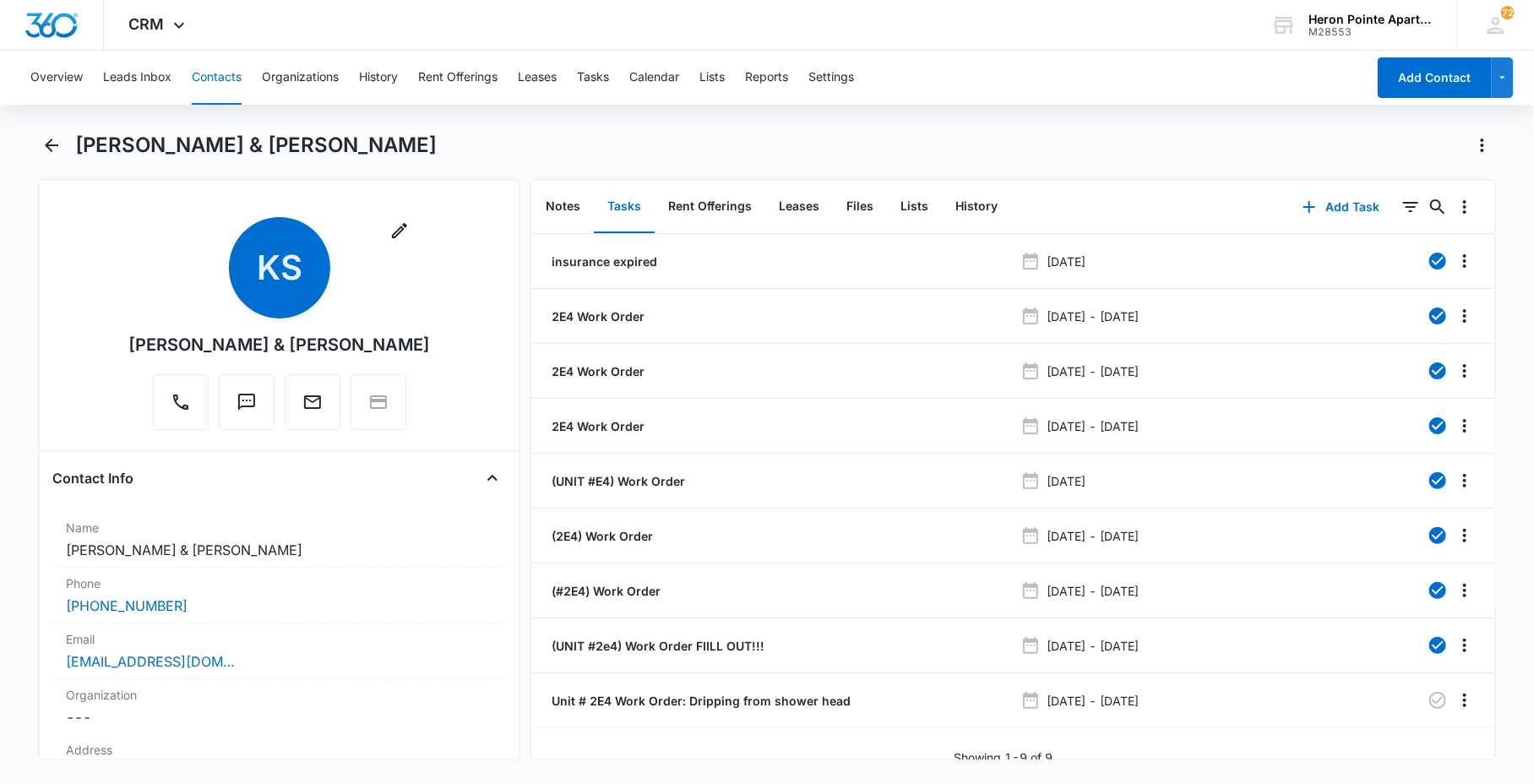
scroll to position [21, 0]
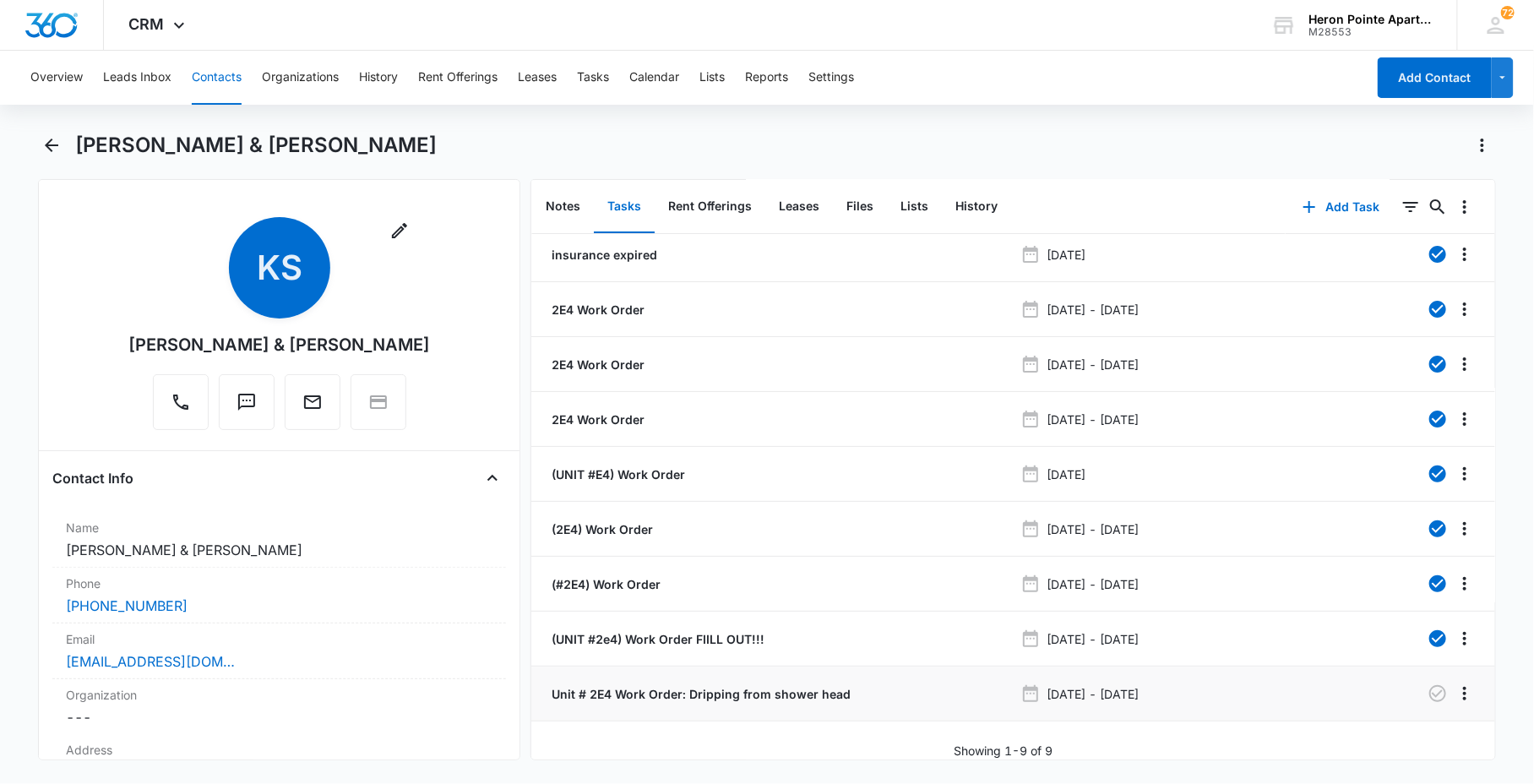
click at [736, 685] on p "Unit # 2E4 Work Order: Dripping from shower head" at bounding box center [700, 694] width 303 height 18
